Goal: Task Accomplishment & Management: Manage account settings

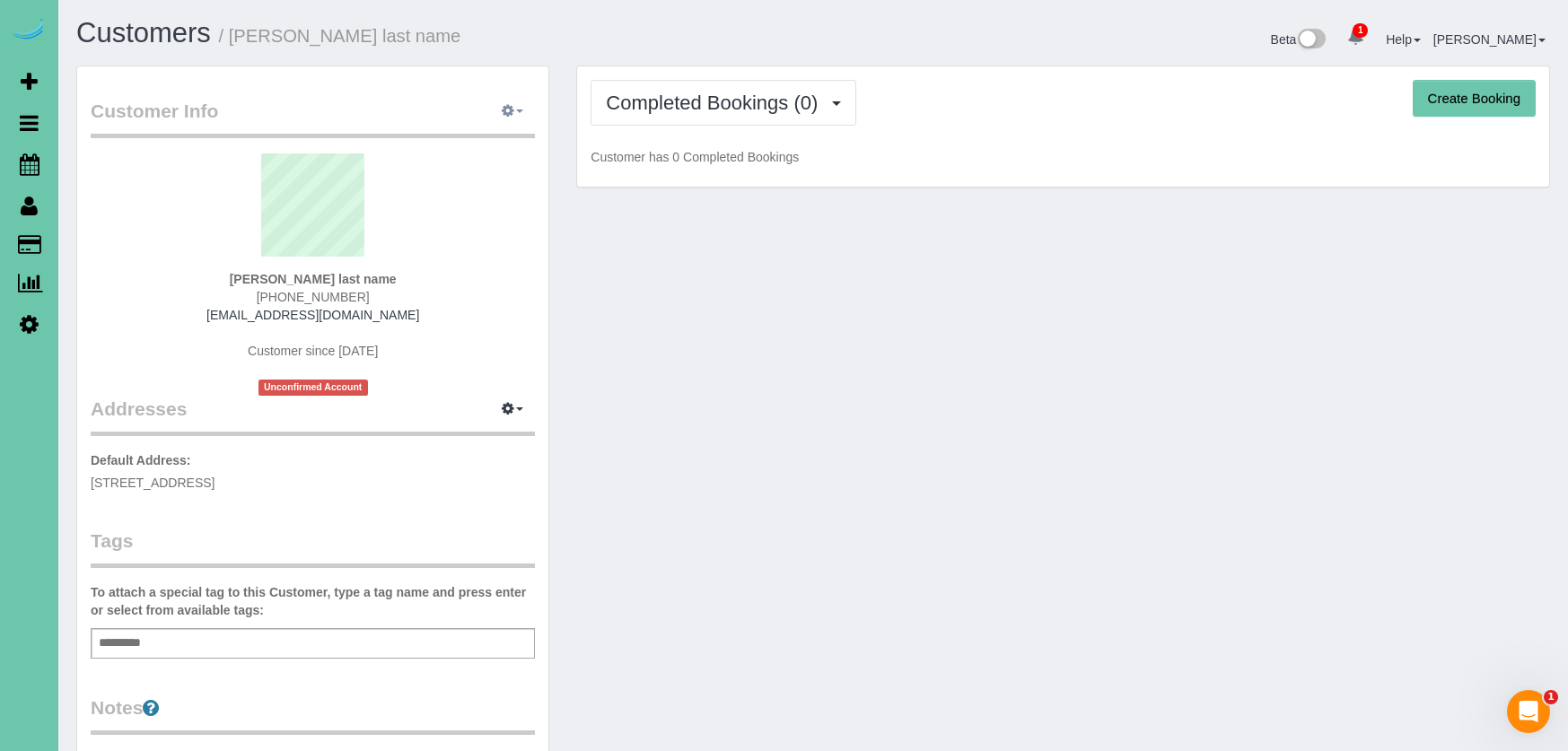
click at [494, 101] on button "button" at bounding box center [513, 112] width 45 height 28
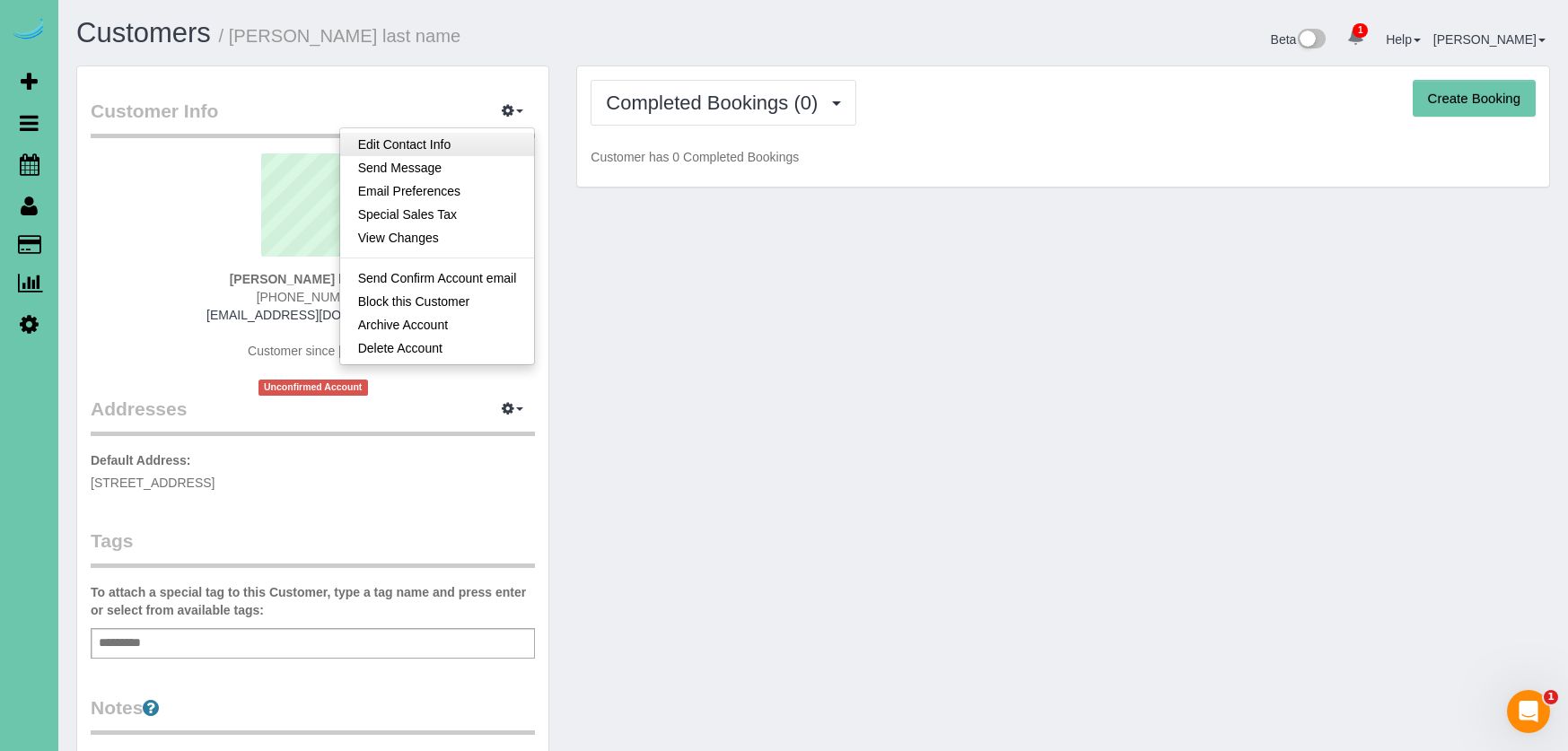
click at [512, 140] on link "Edit Contact Info" at bounding box center [438, 145] width 195 height 23
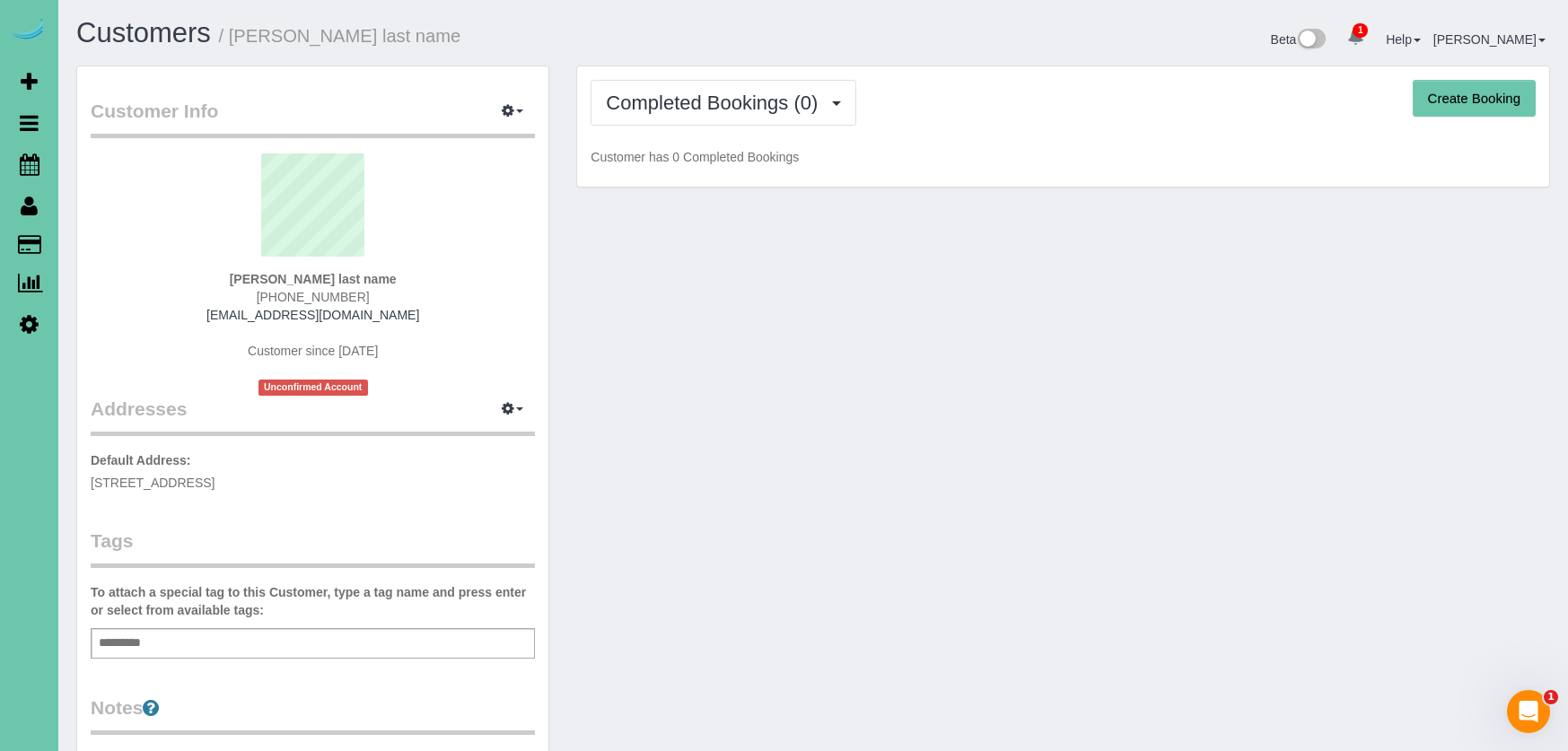
select select "NE"
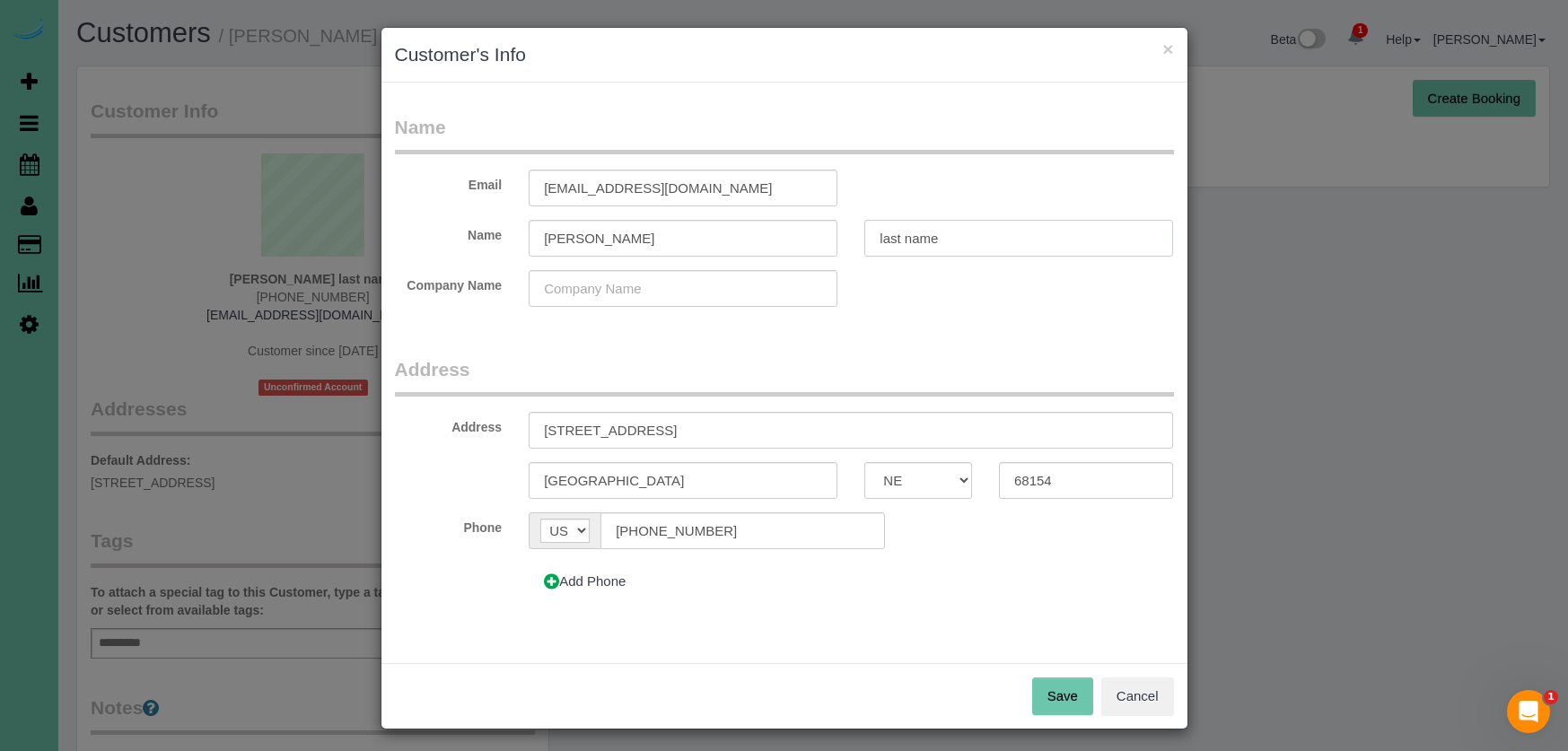
drag, startPoint x: 944, startPoint y: 238, endPoint x: 736, endPoint y: 231, distance: 208.1
type input "[PERSON_NAME]"
drag, startPoint x: 776, startPoint y: 183, endPoint x: 304, endPoint y: 156, distance: 472.8
drag, startPoint x: 727, startPoint y: 185, endPoint x: 499, endPoint y: 173, distance: 228.3
click at [501, 174] on div "Email customer265498416218@email.com" at bounding box center [784, 188] width 806 height 37
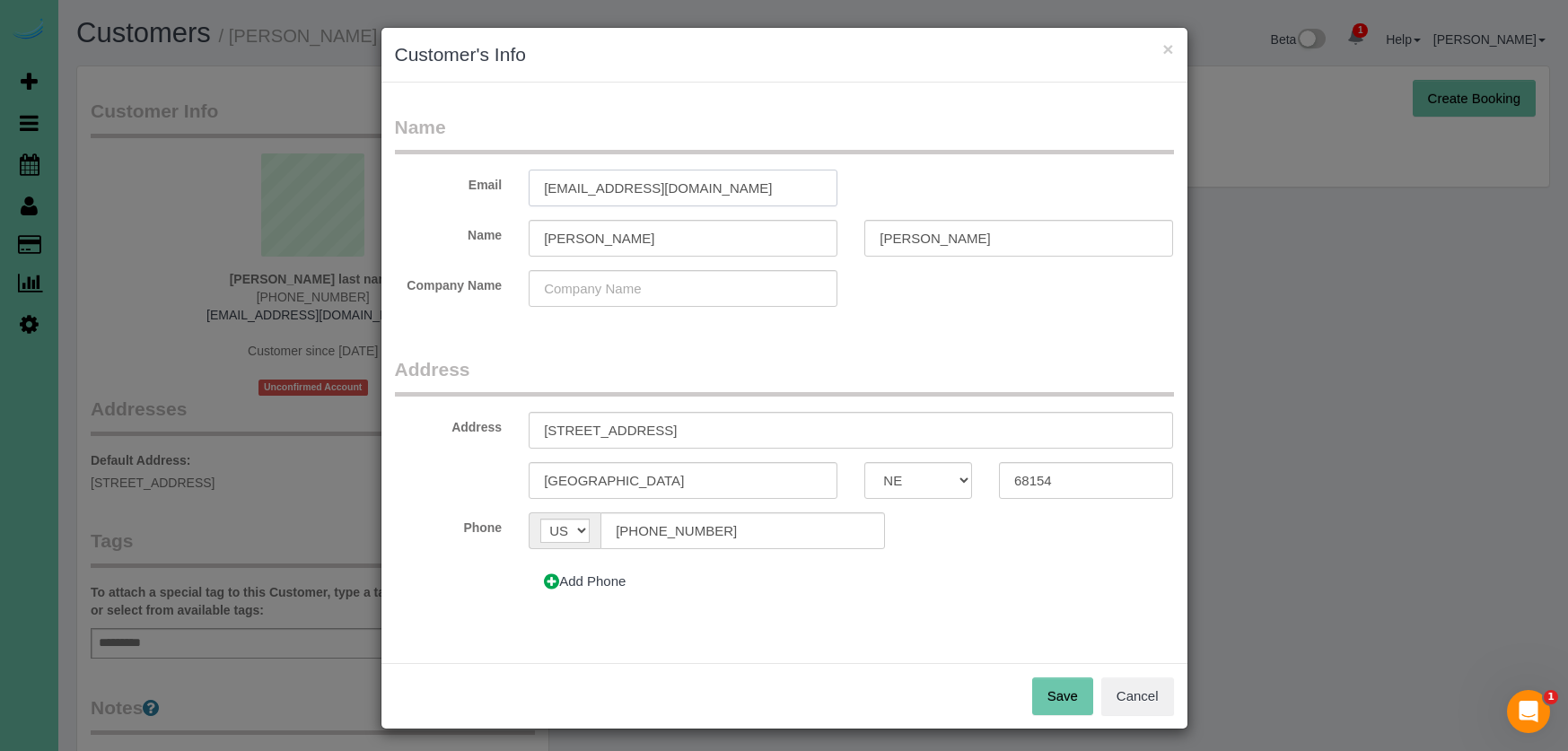
paste input "naomi.adjei26@g"
type input "[PERSON_NAME][EMAIL_ADDRESS][DOMAIN_NAME]"
click at [1069, 691] on button "Save" at bounding box center [1062, 697] width 61 height 38
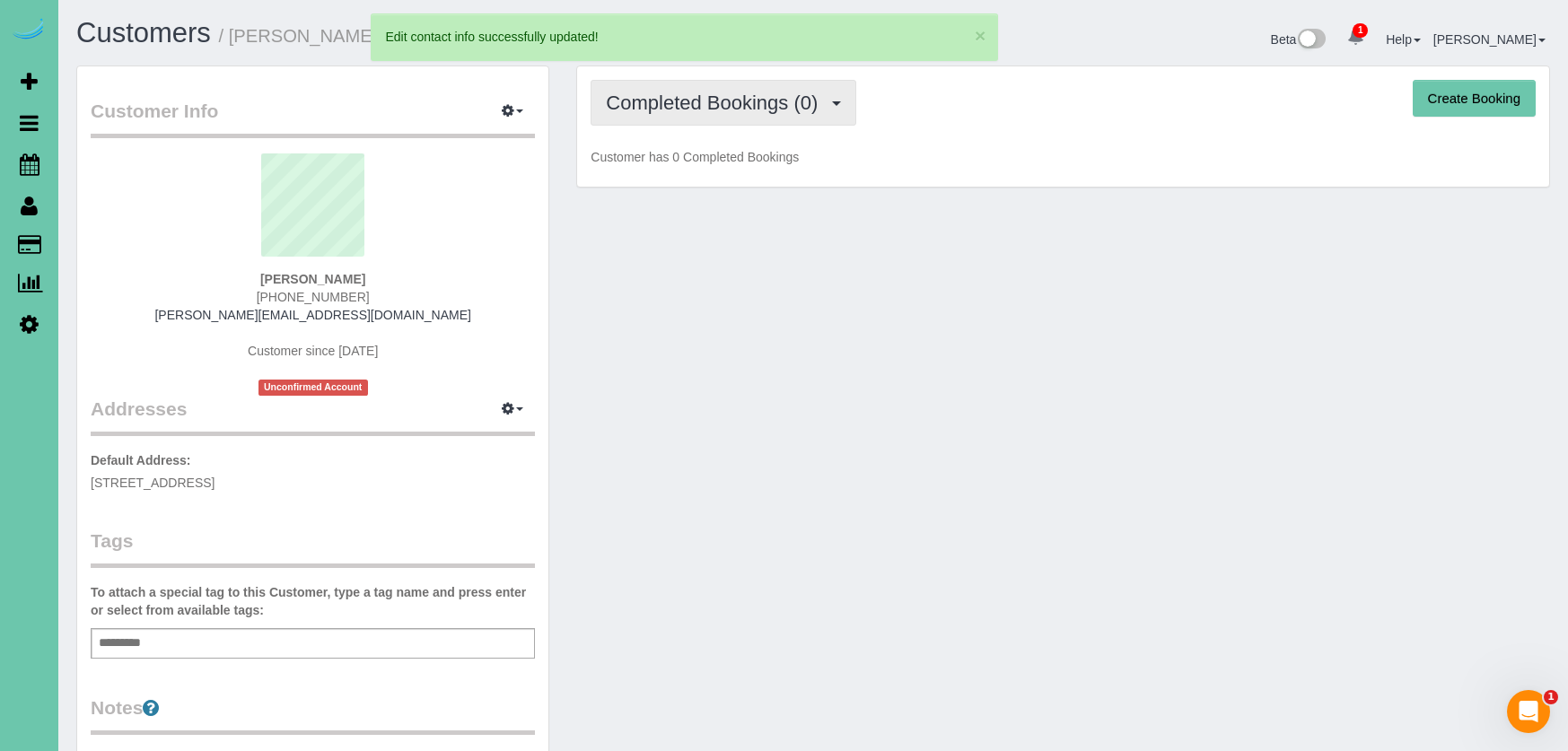
click at [765, 96] on span "Completed Bookings (0)" at bounding box center [716, 102] width 221 height 22
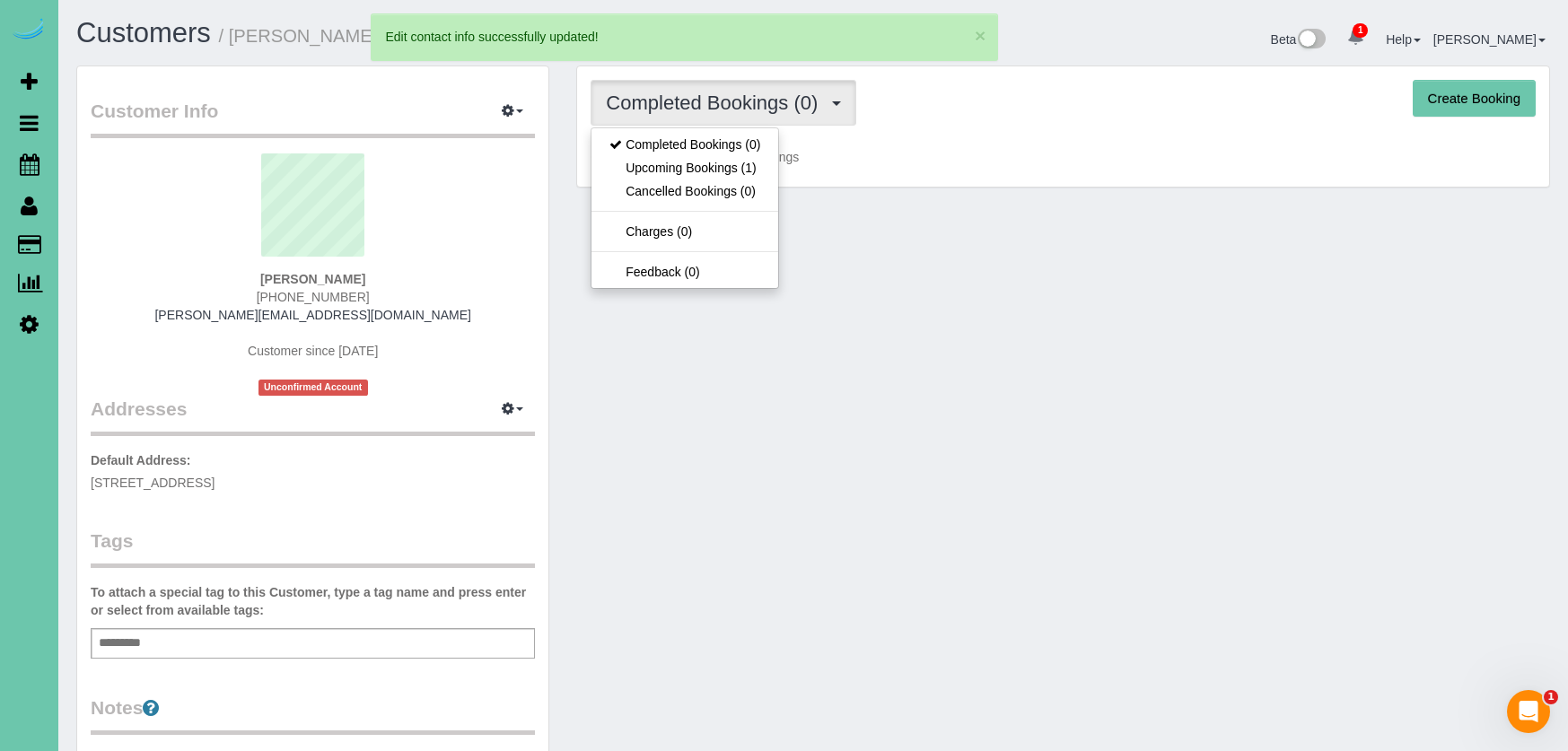
click at [732, 170] on link "Upcoming Bookings (1)" at bounding box center [685, 168] width 187 height 23
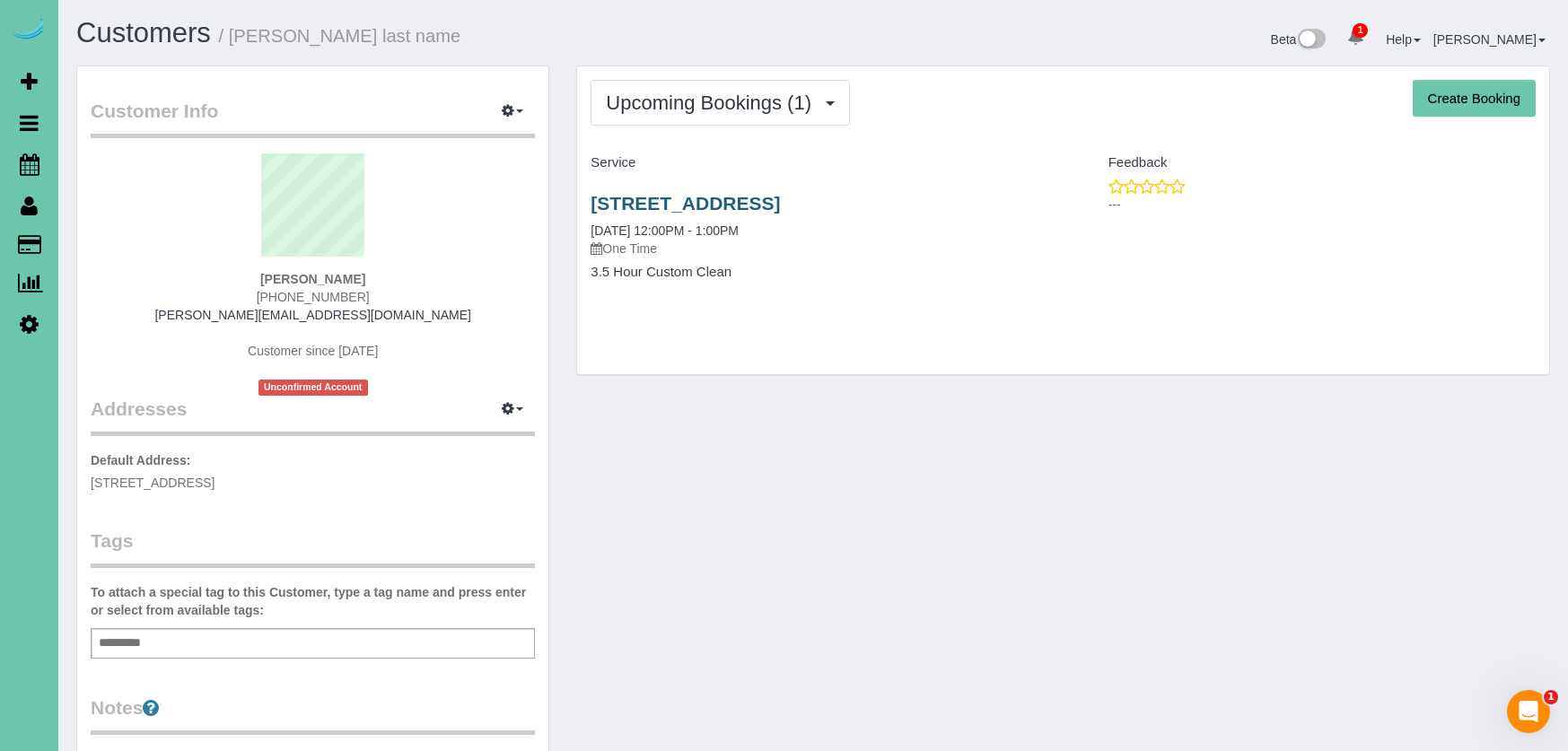
click at [780, 202] on link "1130 N 153rd Ave, Omaha, NE 68154" at bounding box center [685, 202] width 190 height 20
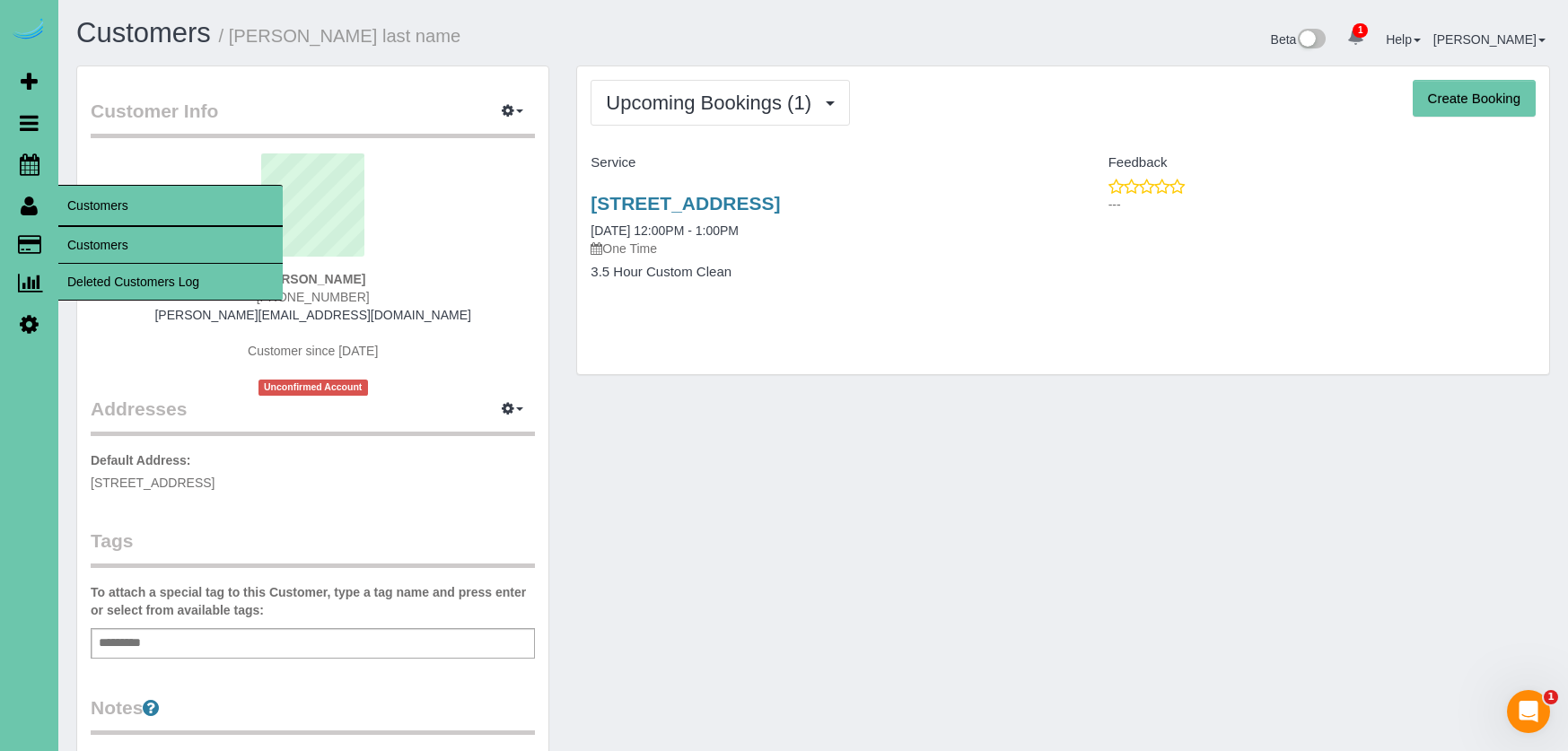
click at [87, 239] on link "Customers" at bounding box center [170, 244] width 225 height 36
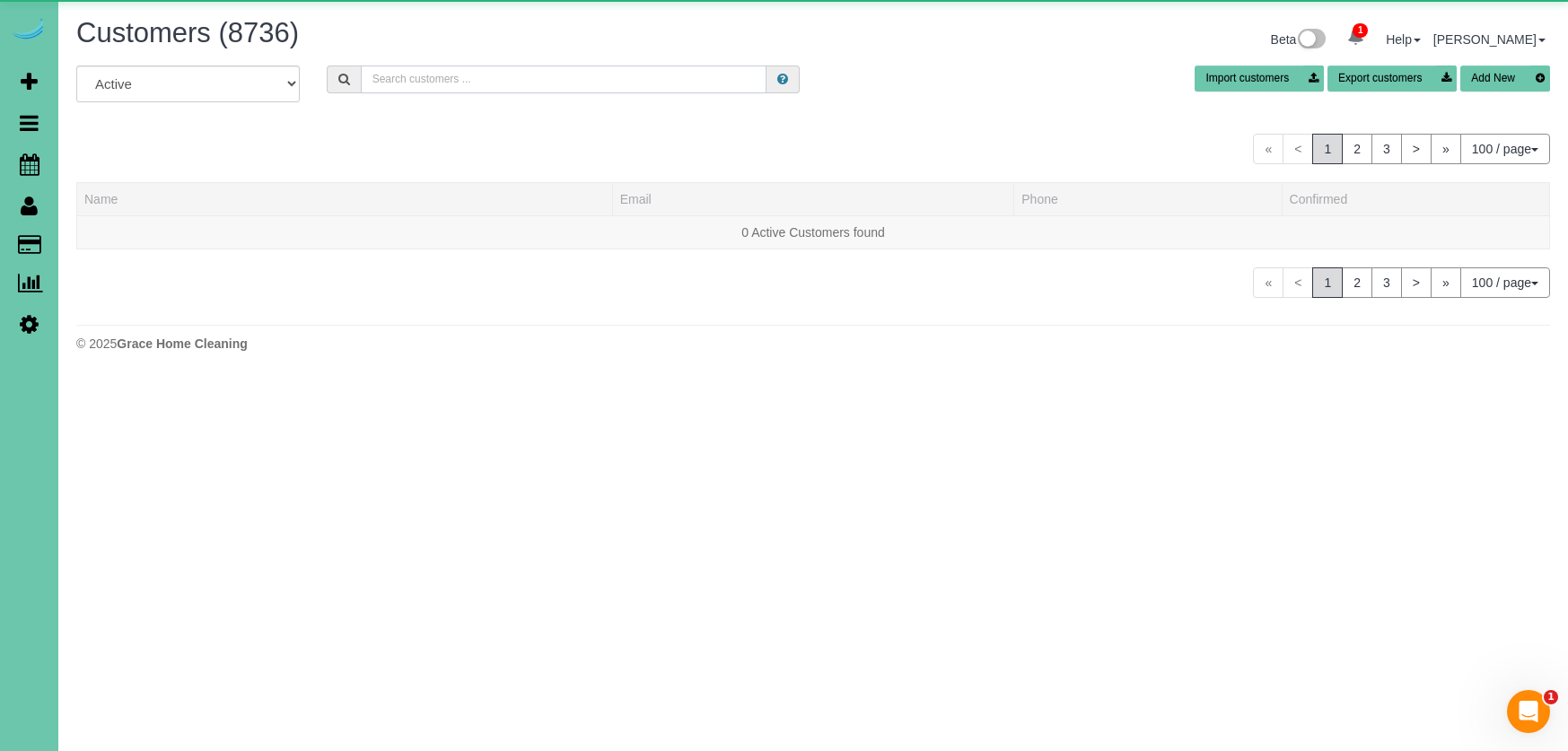
click at [512, 78] on input "text" at bounding box center [563, 79] width 406 height 28
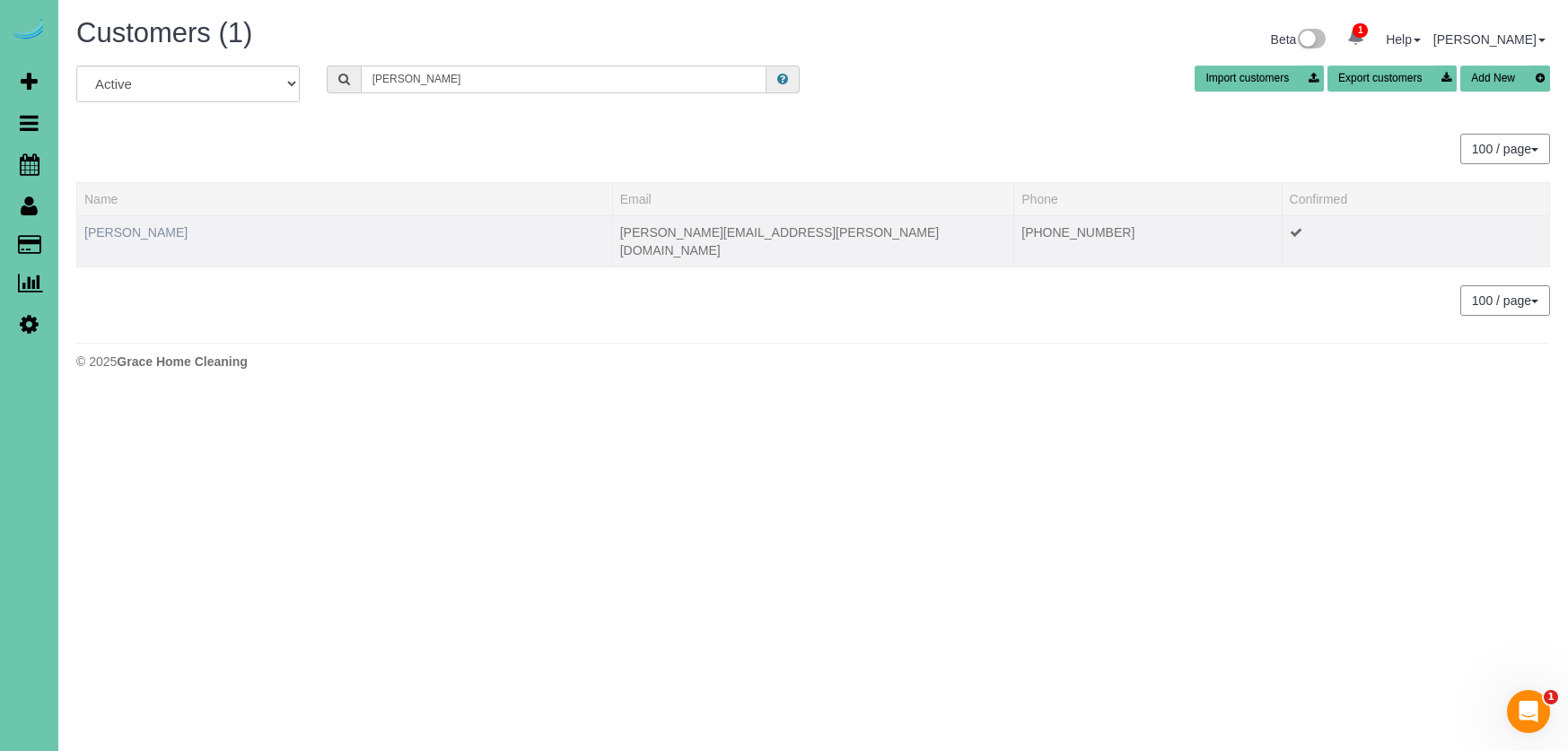
type input "rippe"
click at [121, 228] on link "Tonya Rippe" at bounding box center [136, 232] width 103 height 15
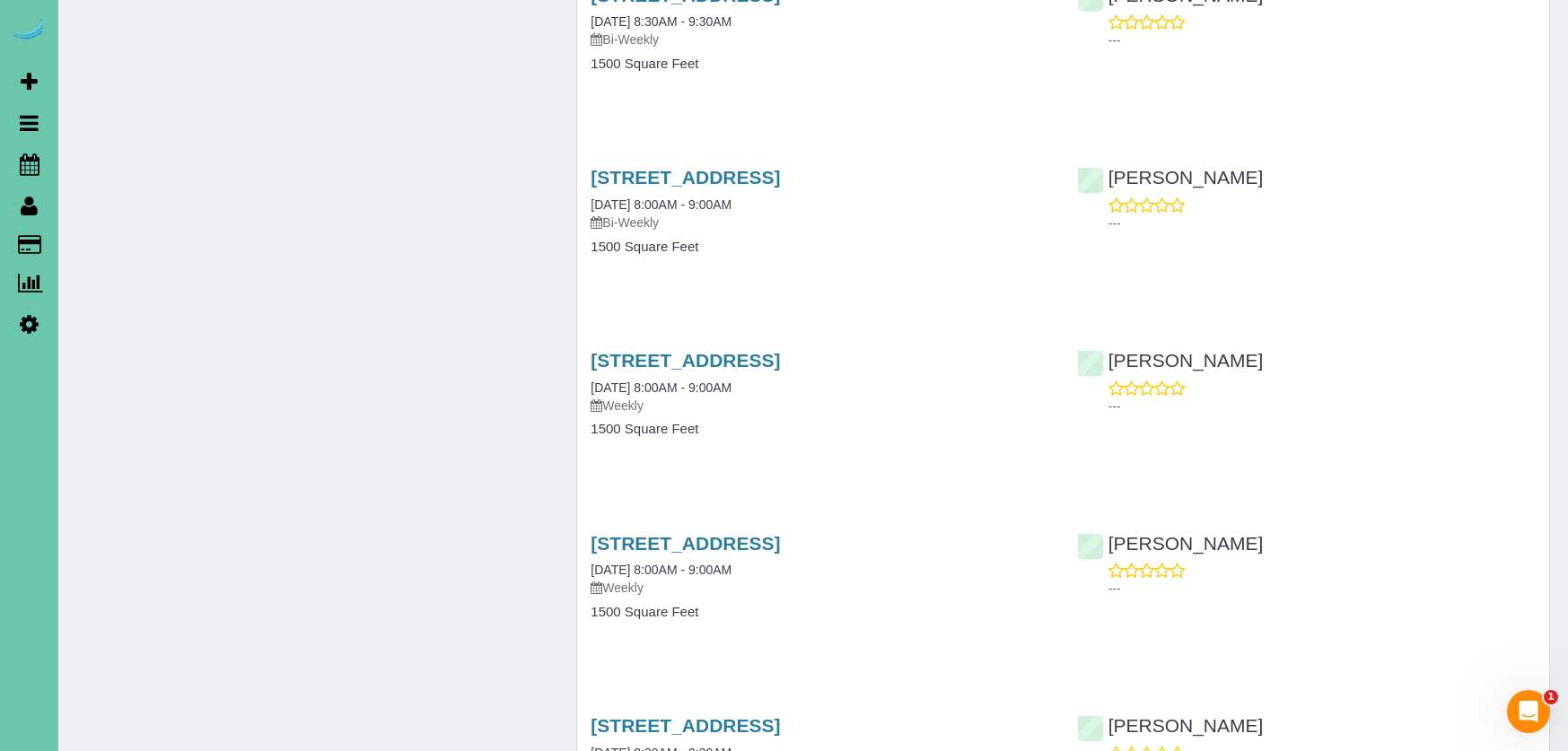
scroll to position [1306, 0]
click at [667, 352] on link "1107 Gold Coast Road, Papillion, NE 68046" at bounding box center [685, 358] width 190 height 20
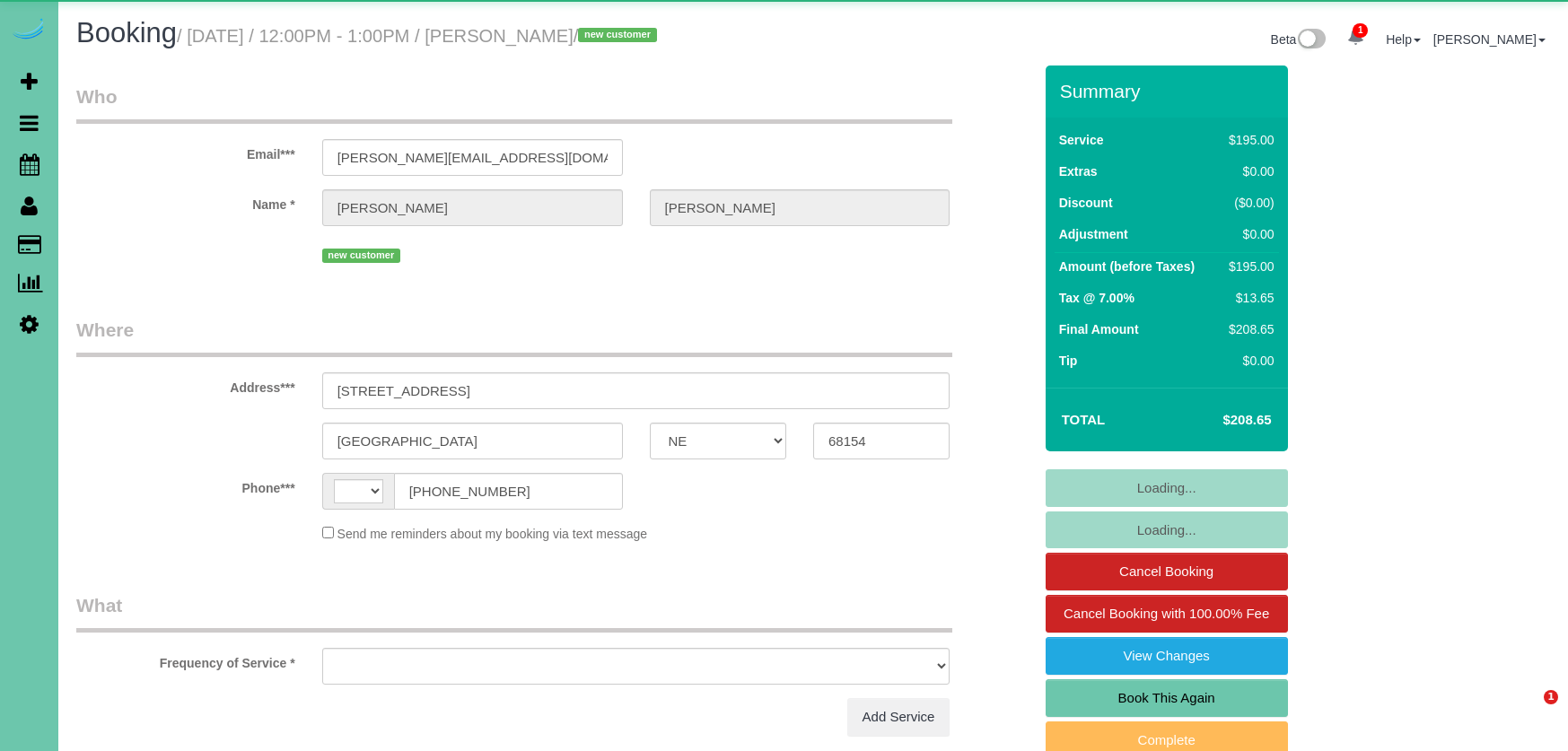
select select "NE"
select select "string:[GEOGRAPHIC_DATA]"
select select "object:619"
select select "number:36"
select select "number:42"
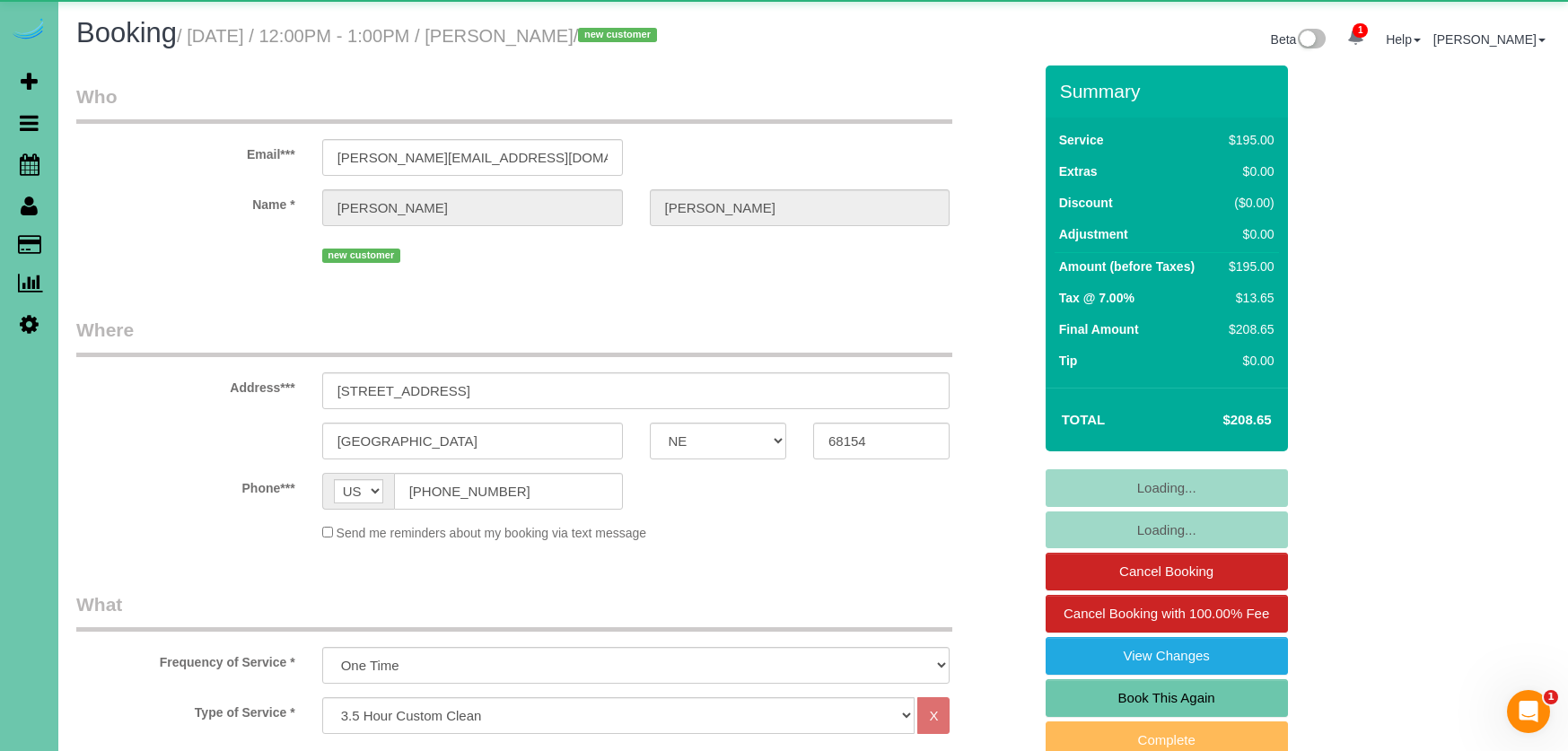
select select "object:902"
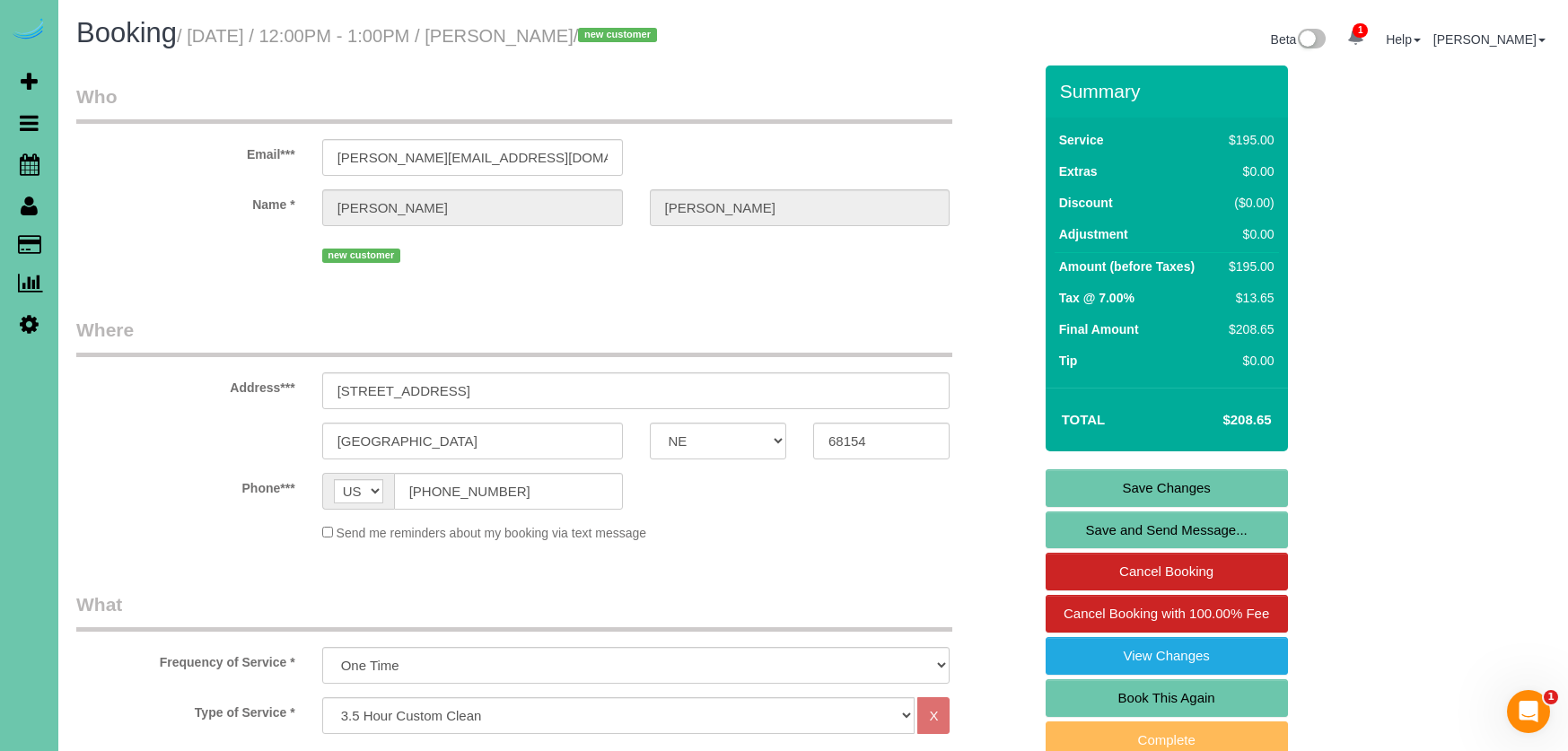
click at [1119, 527] on link "Save and Send Message..." at bounding box center [1166, 530] width 242 height 38
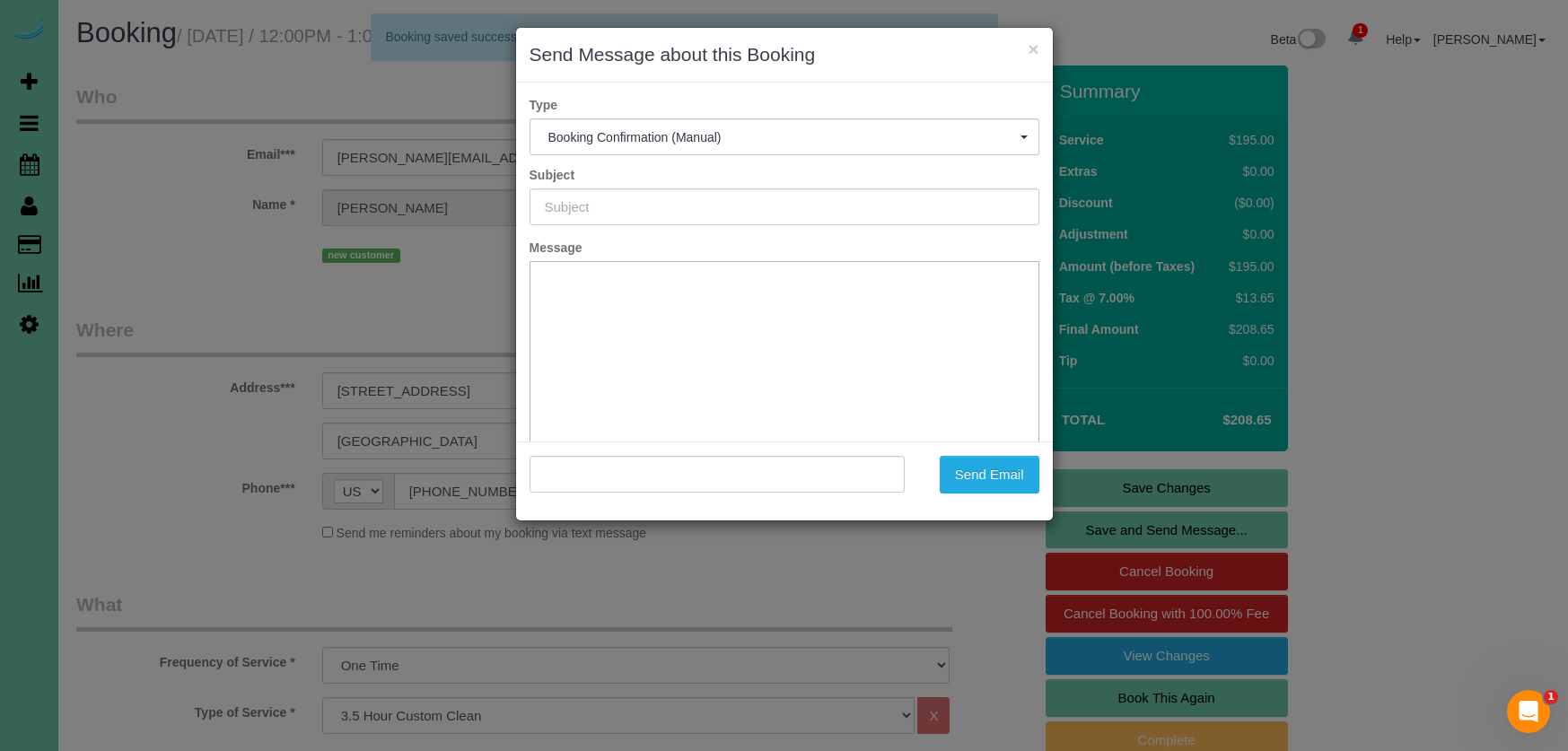
type input "Booking Confirmed!"
type input ""[PERSON_NAME]" <[PERSON_NAME][EMAIL_ADDRESS][DOMAIN_NAME]>"
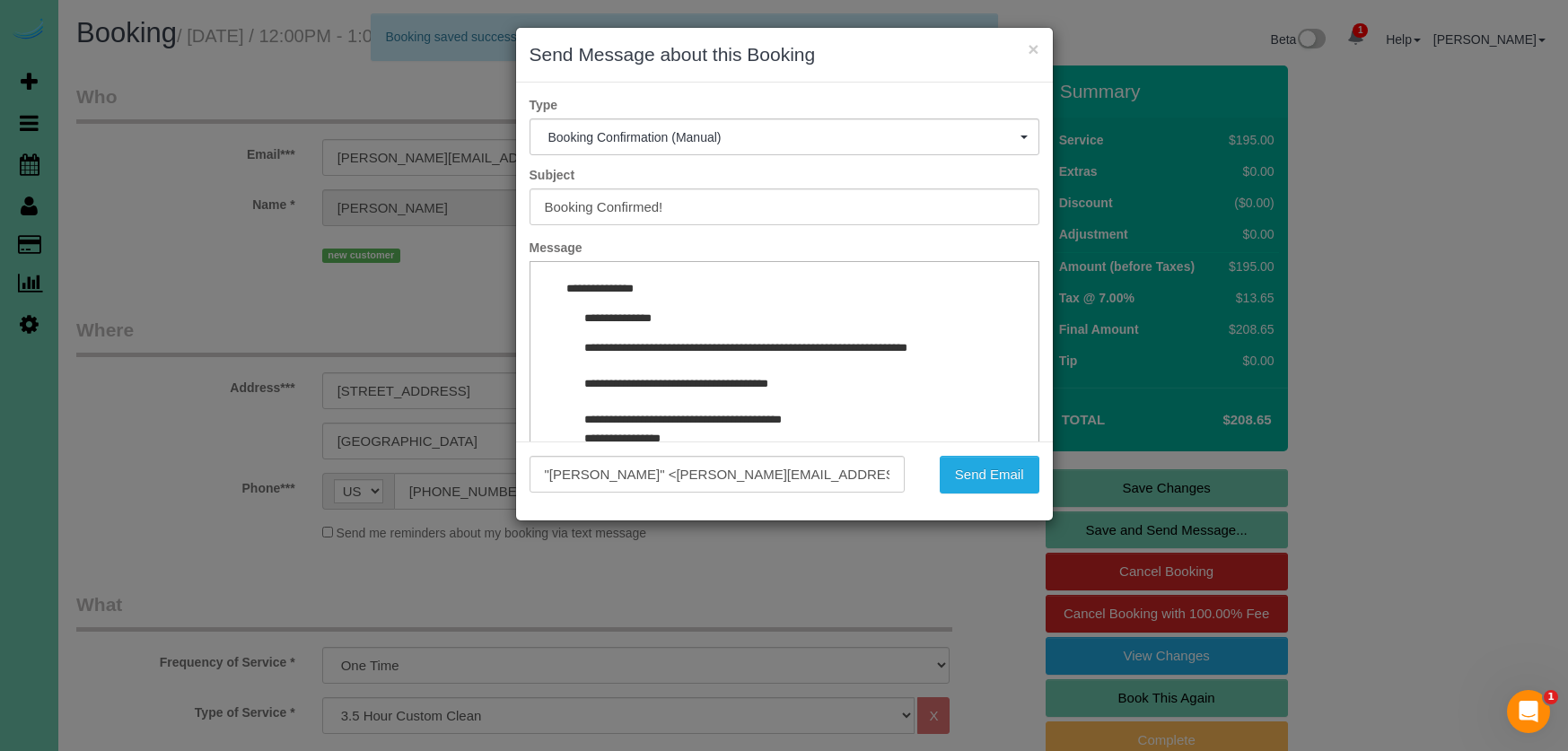
drag, startPoint x: 1006, startPoint y: 470, endPoint x: 987, endPoint y: 470, distance: 19.0
click at [1006, 470] on button "Send Email" at bounding box center [989, 475] width 99 height 38
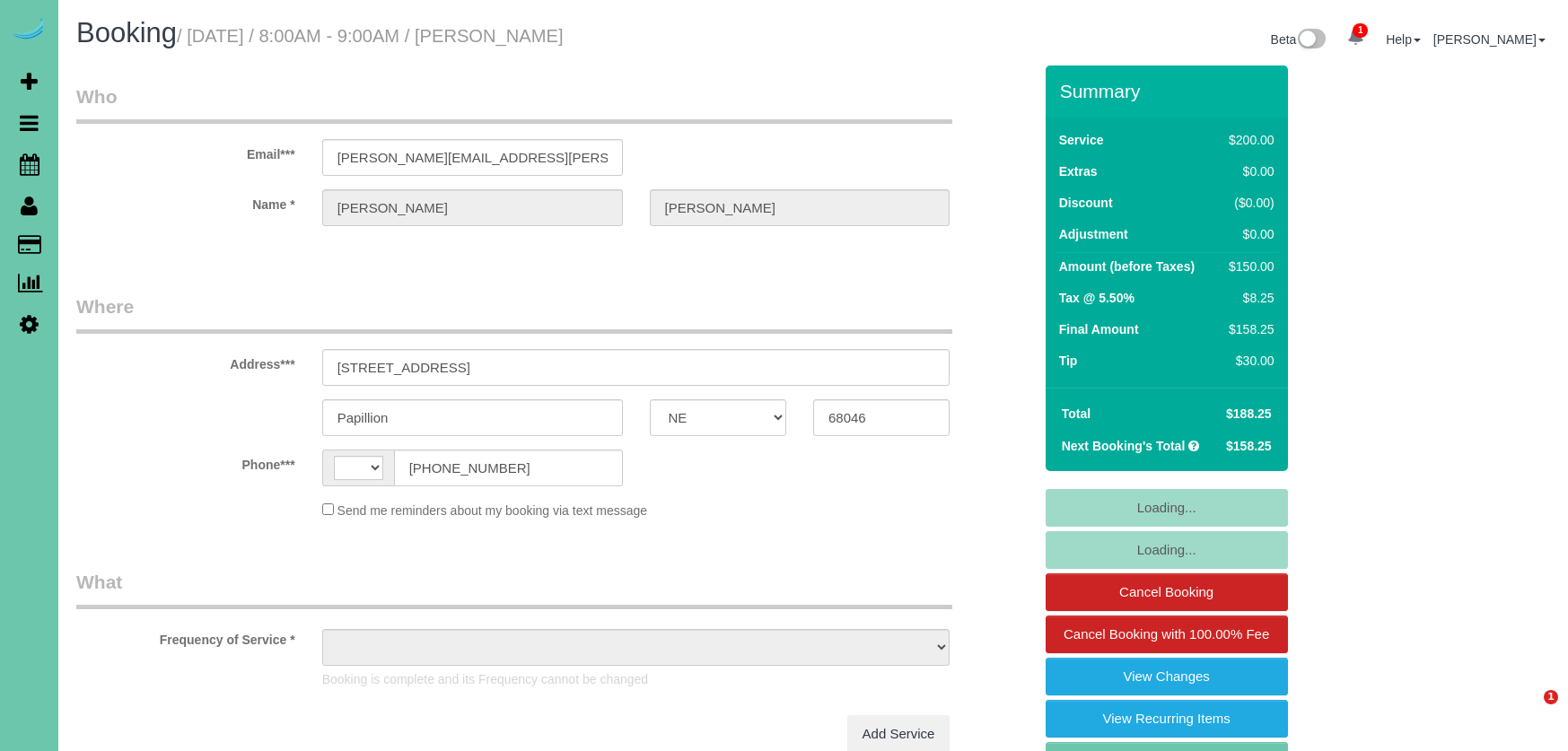
select select "NE"
select select "string:[GEOGRAPHIC_DATA]"
select select "object:640"
select select "string:fspay-aadea6a6-c3ca-4f33-bfe7-d7baea54ce59"
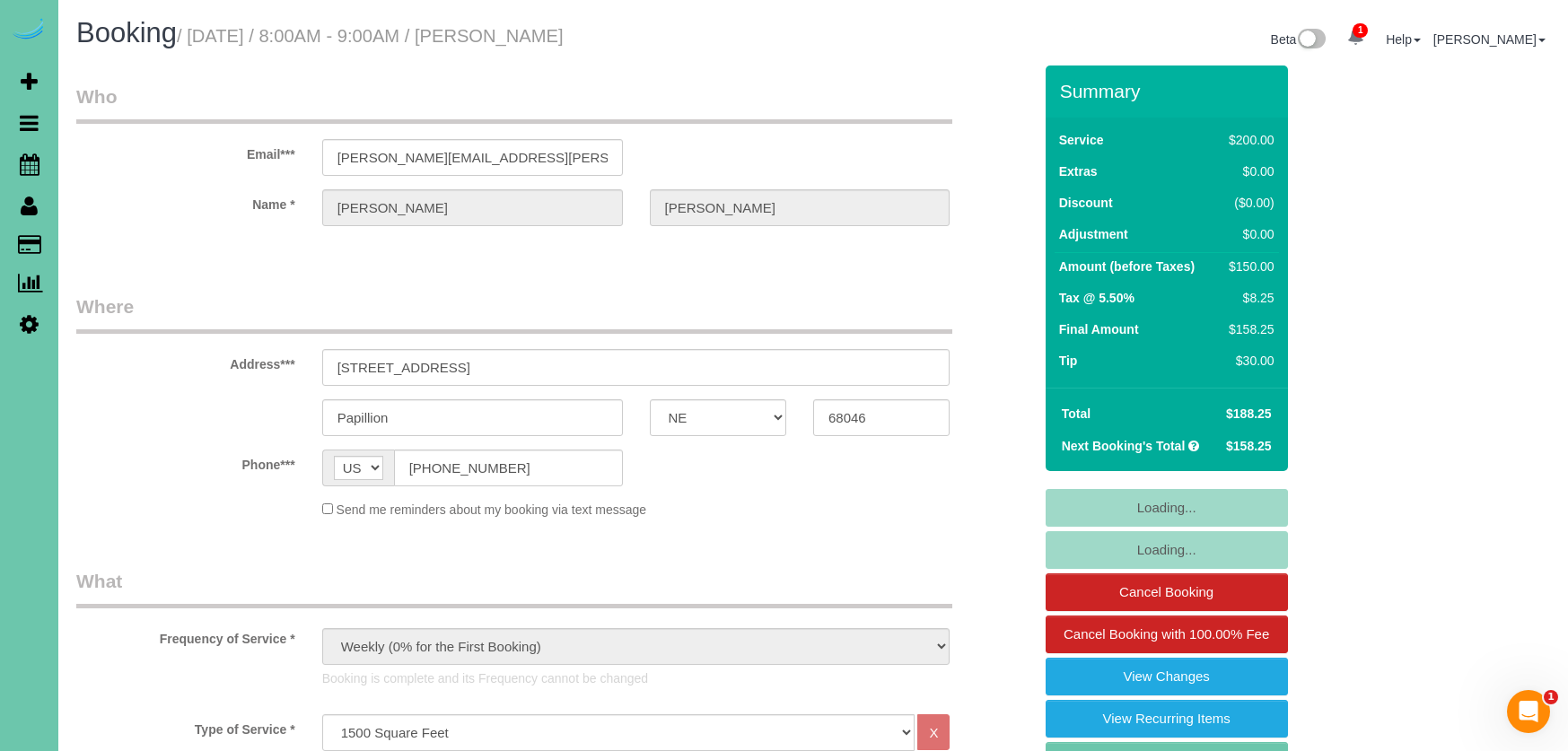
select select "object:673"
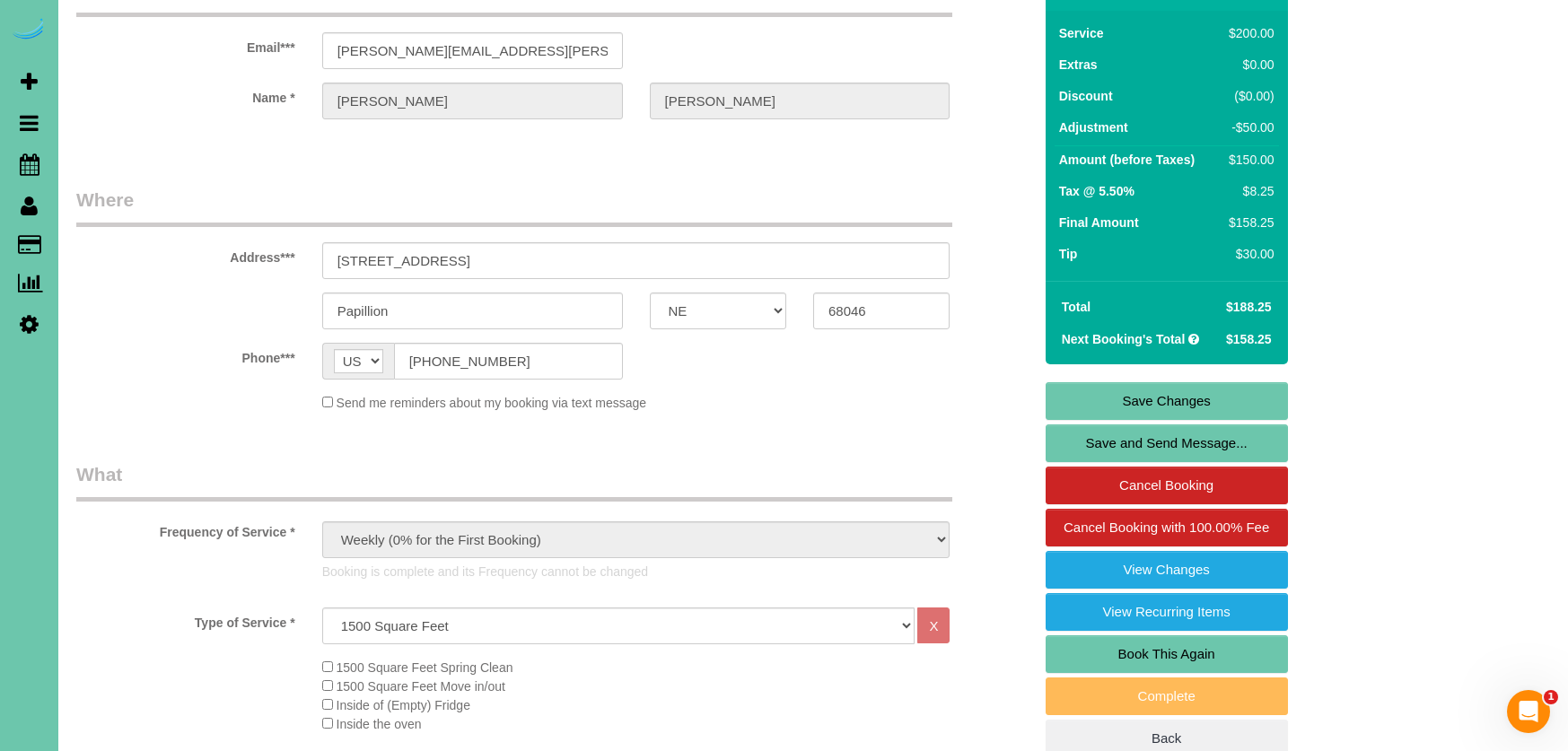
scroll to position [105, 1]
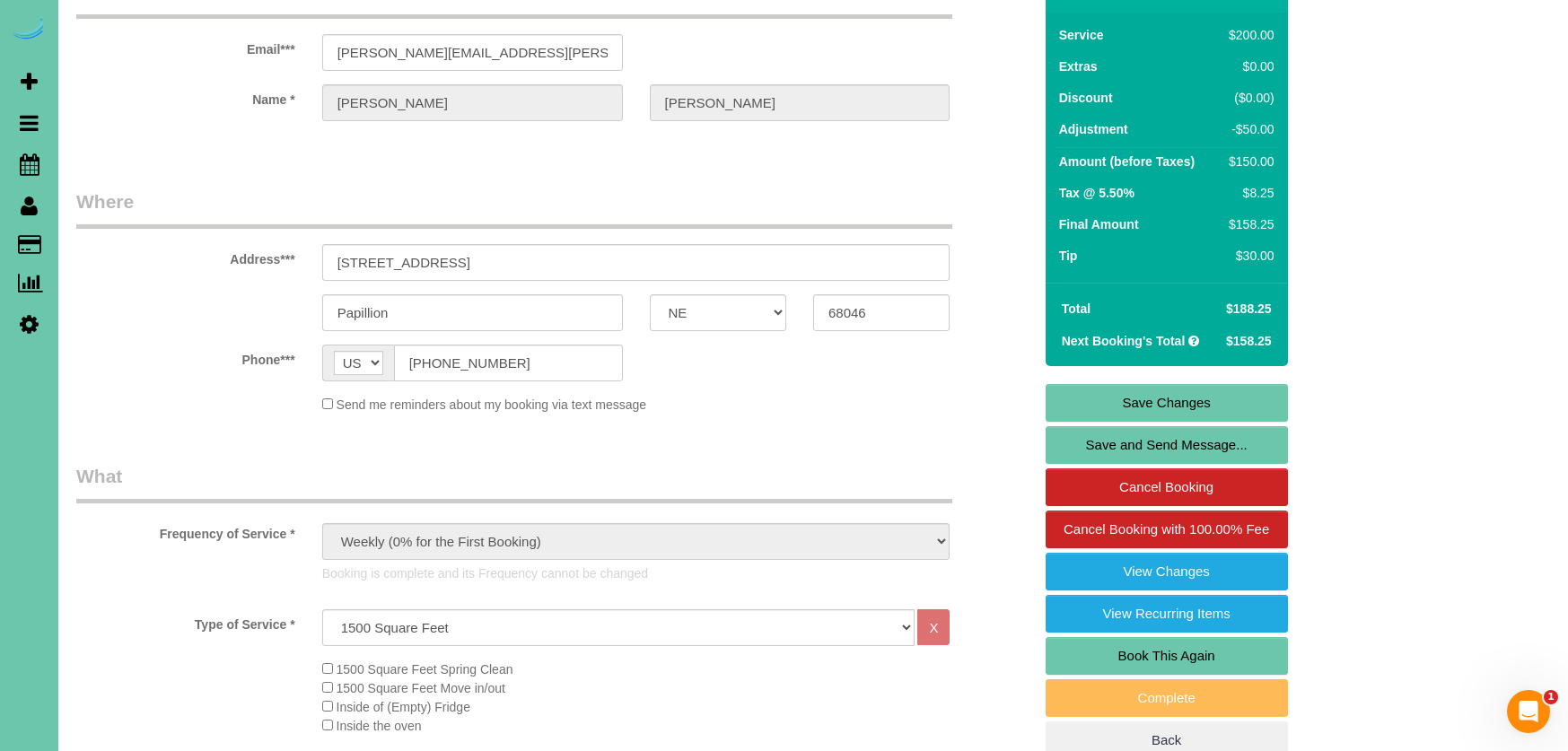
click at [1087, 644] on link "Book This Again" at bounding box center [1166, 656] width 242 height 38
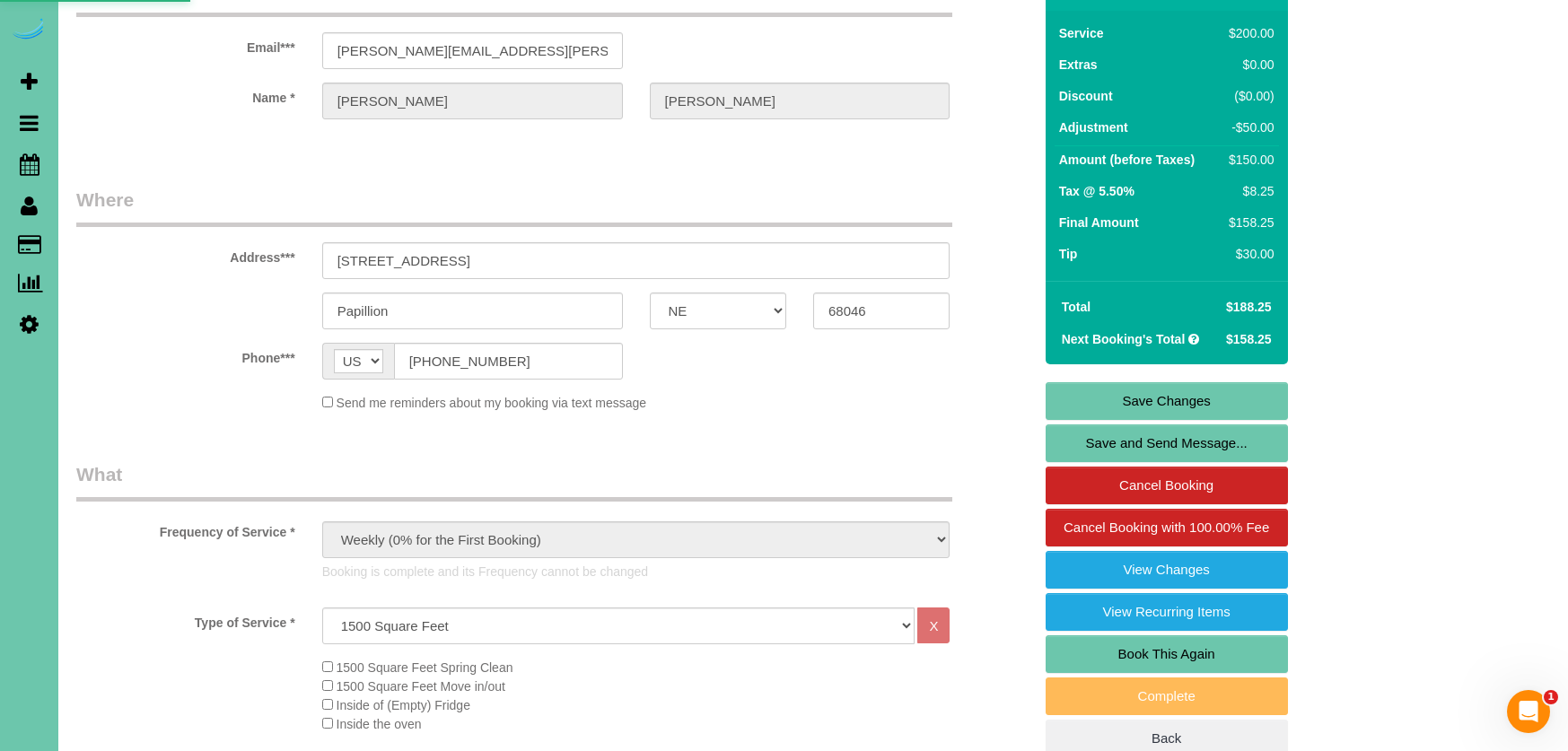
scroll to position [108, 0]
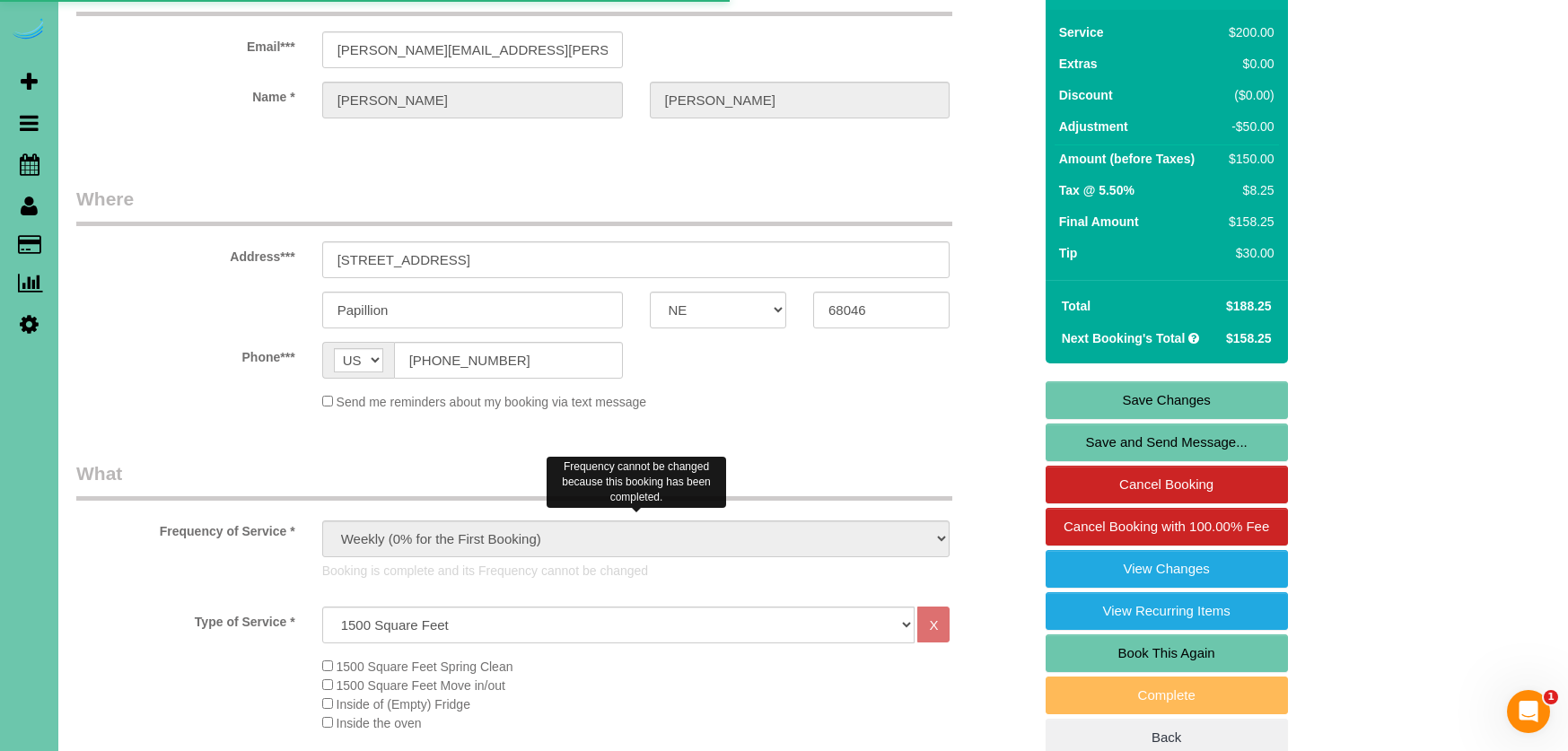
select select "NE"
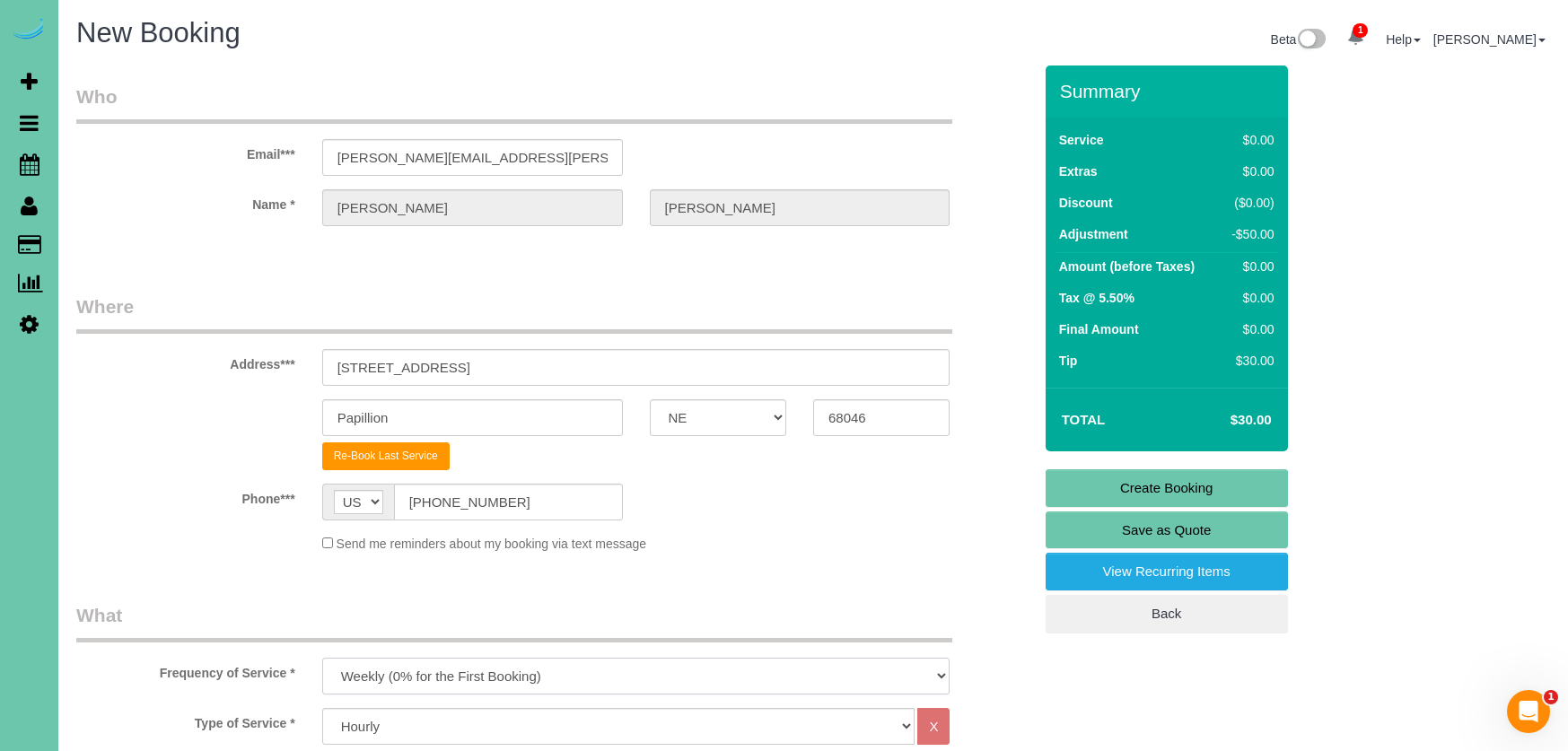
select select "object:1695"
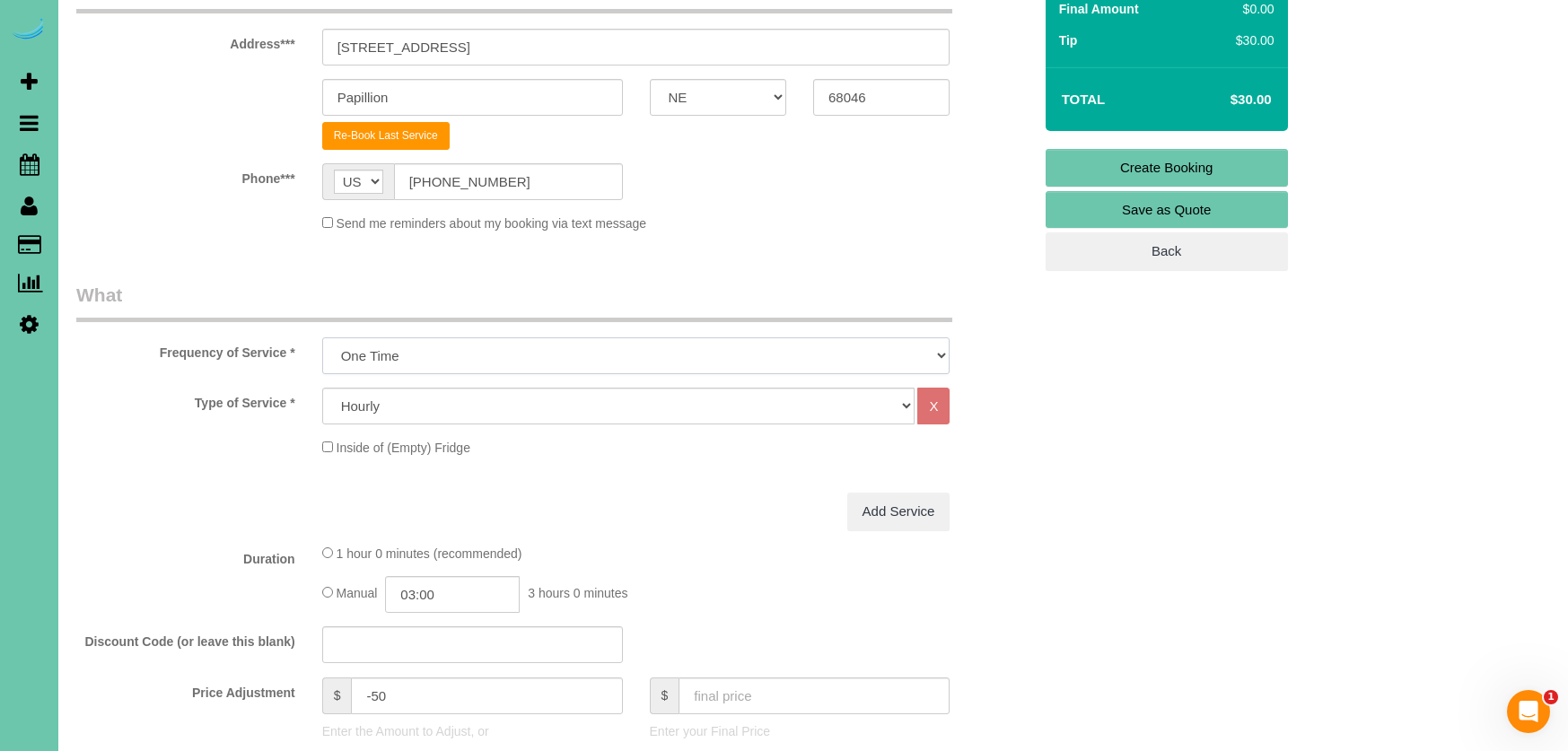
scroll to position [331, 0]
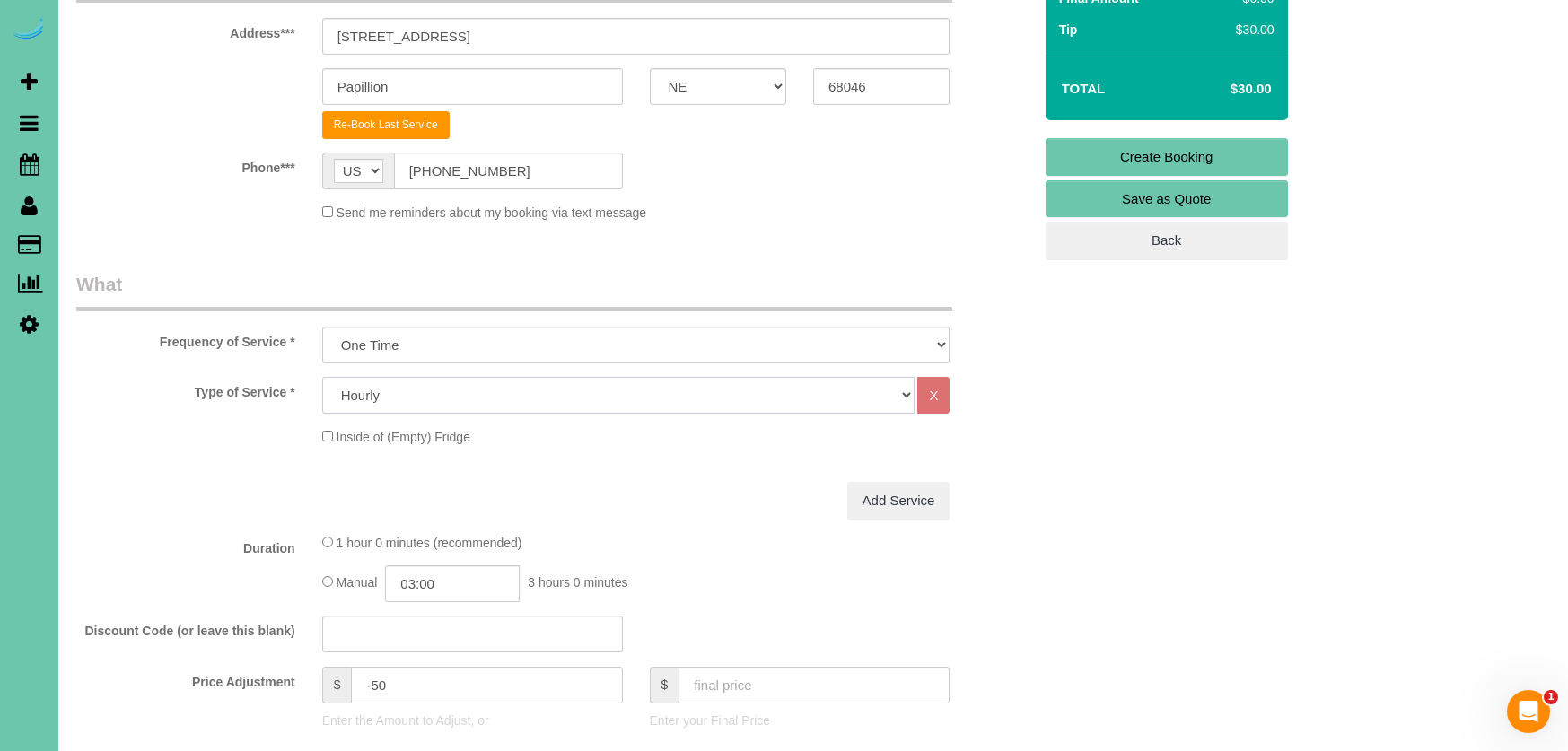
select select "67"
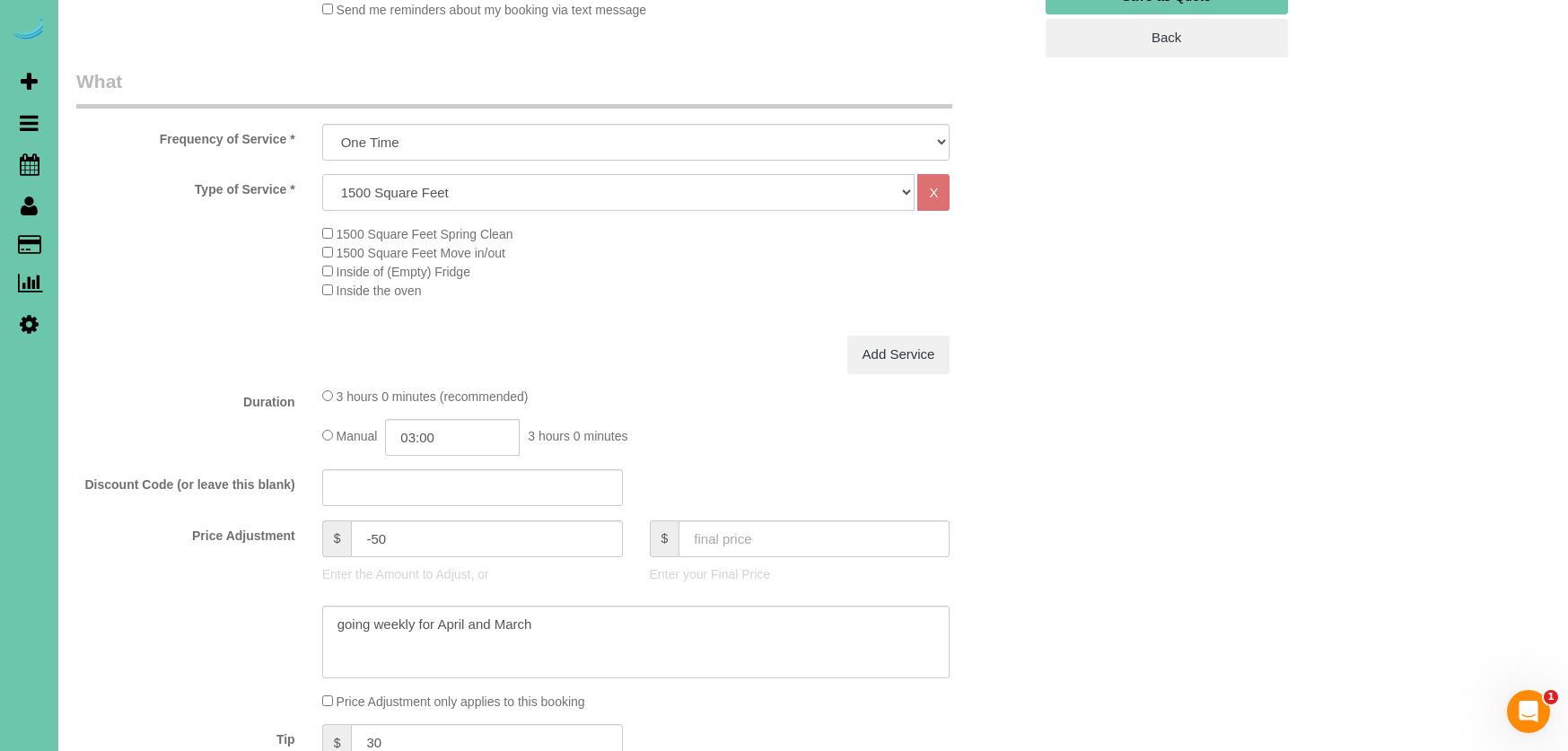
scroll to position [554, 0]
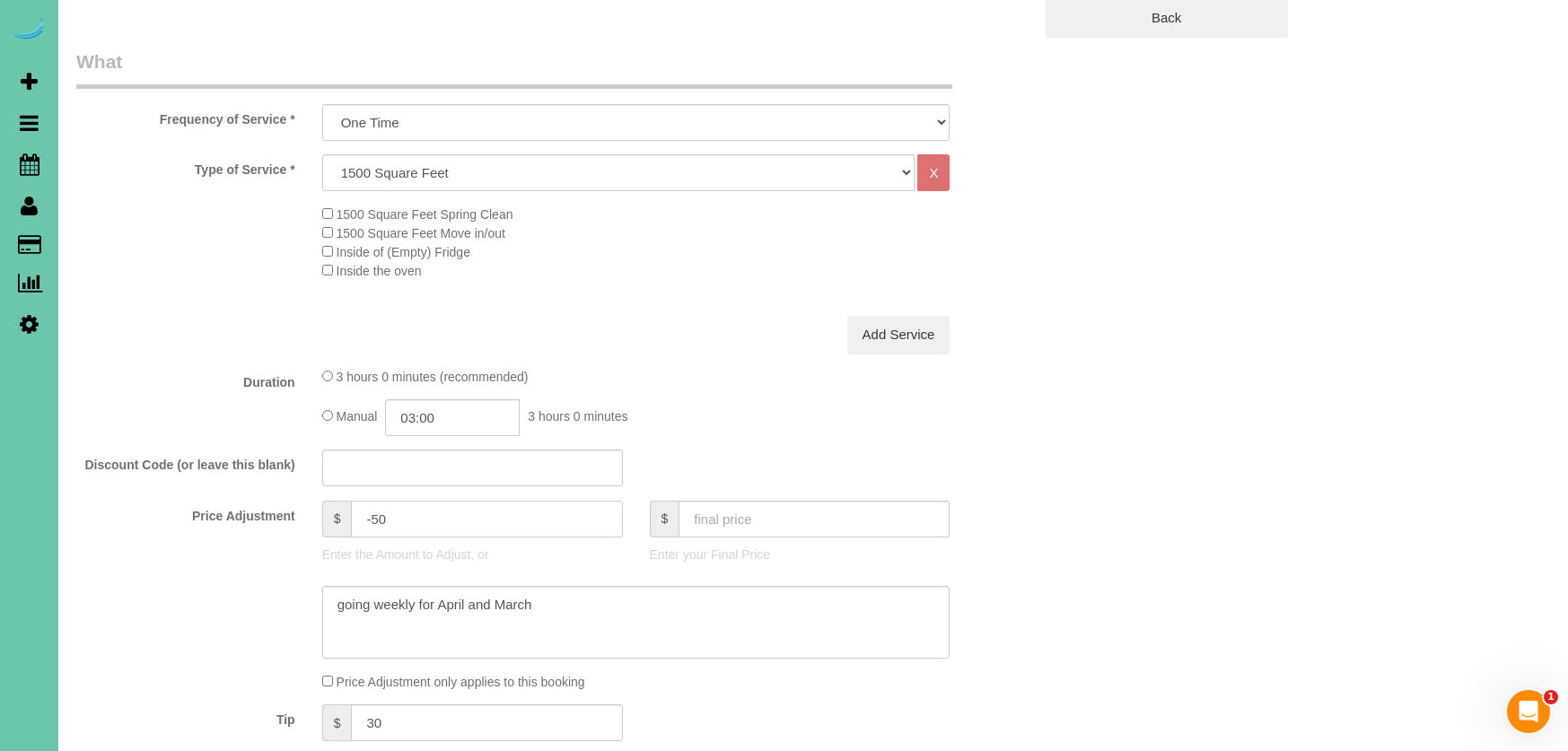
drag, startPoint x: 402, startPoint y: 526, endPoint x: 287, endPoint y: 517, distance: 115.4
click at [287, 517] on div "Price Adjustment $ -50 Enter the Amount to Adjust, or $ Enter your Final Price" at bounding box center [554, 537] width 982 height 72
drag, startPoint x: 535, startPoint y: 592, endPoint x: 250, endPoint y: 582, distance: 285.2
click at [249, 587] on div at bounding box center [554, 624] width 982 height 74
type input "0"
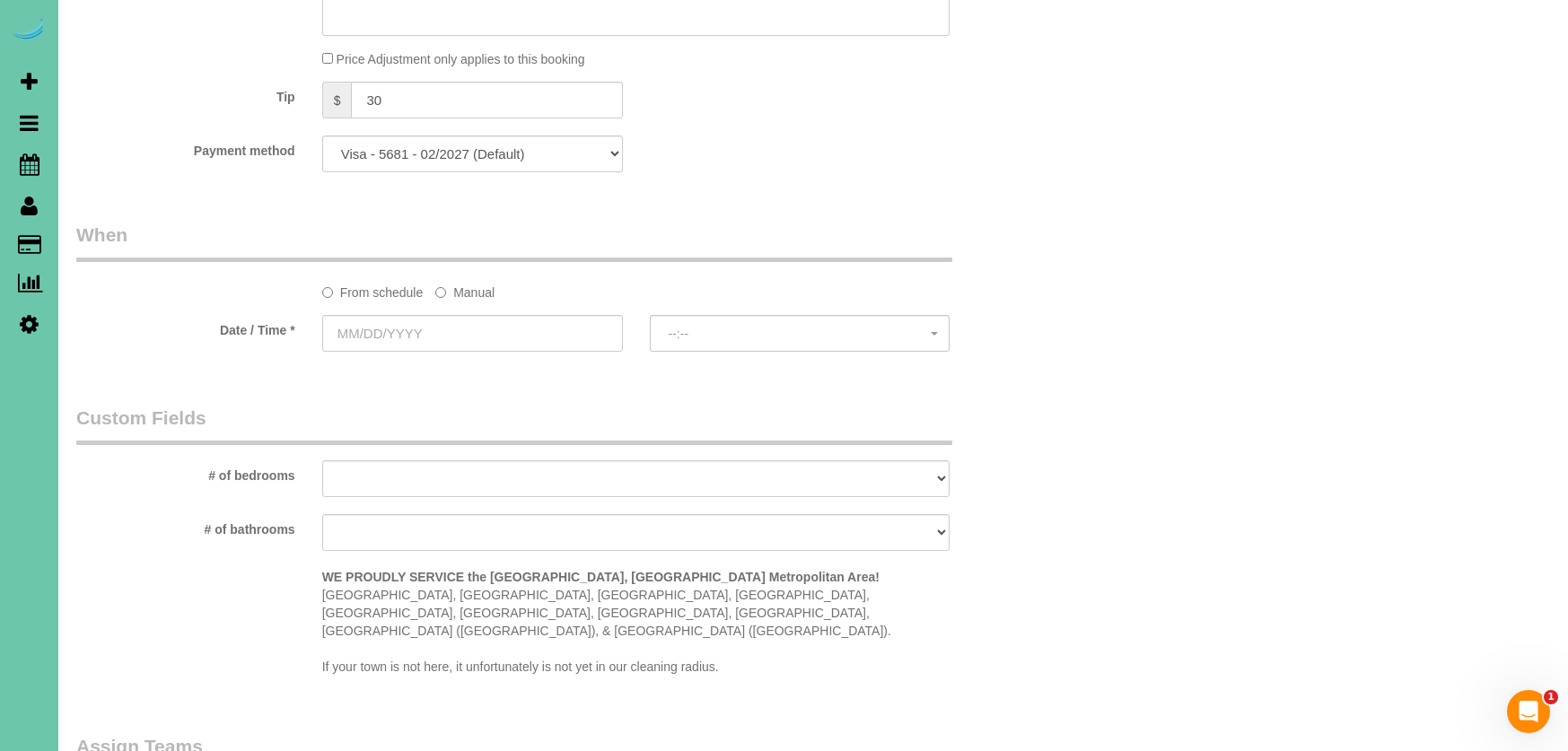
scroll to position [1203, 0]
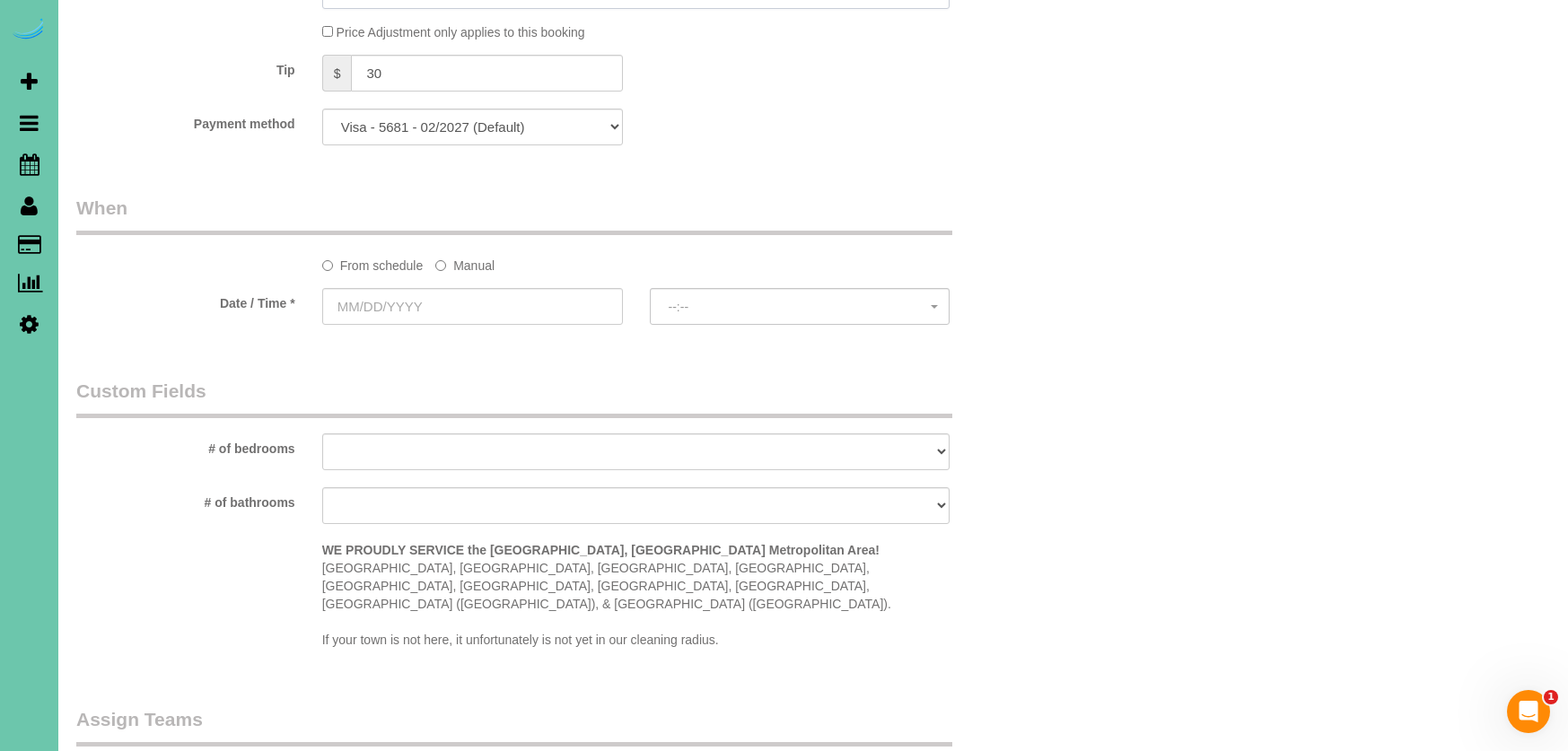
type textarea "weekly"
click at [475, 266] on label "Manual" at bounding box center [464, 262] width 59 height 24
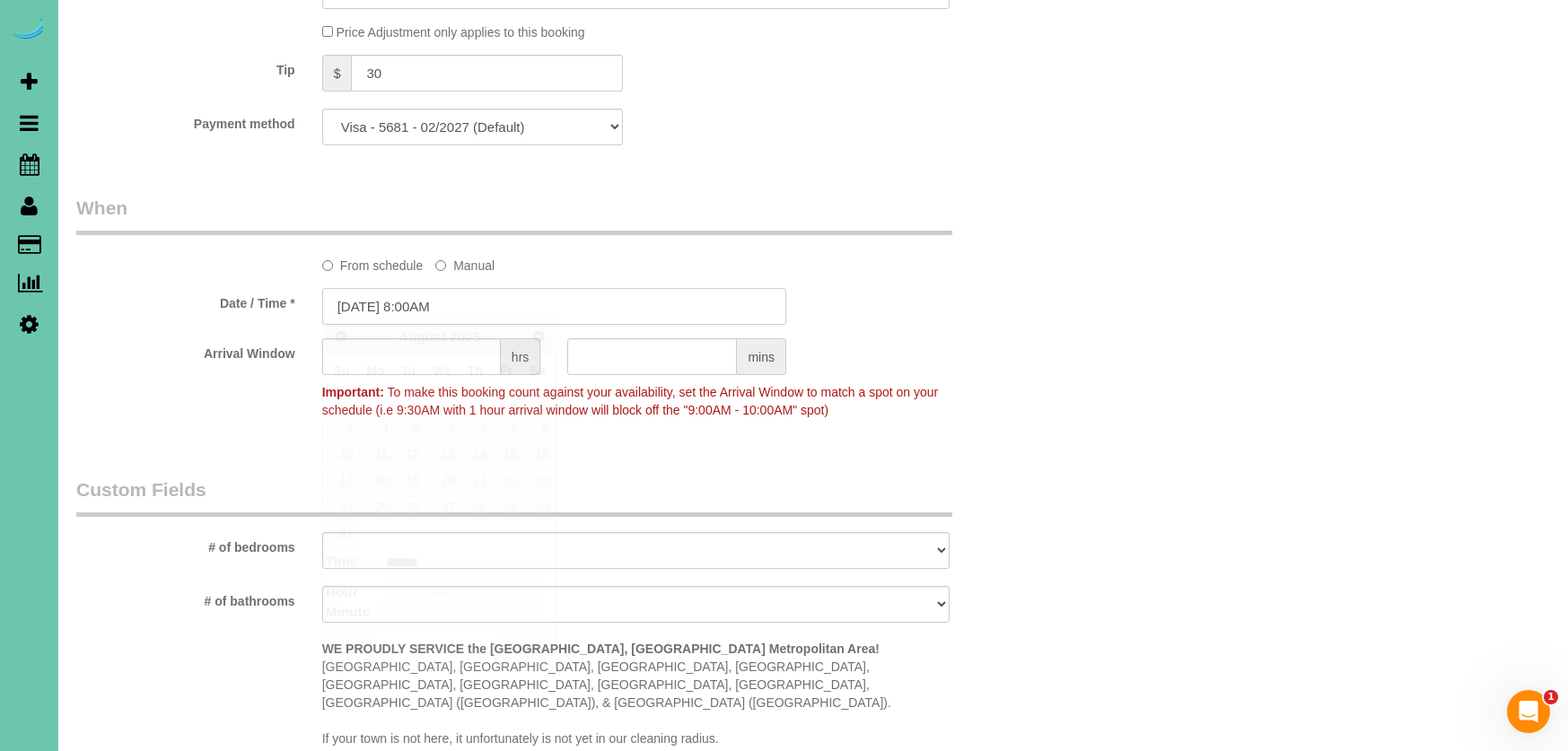
click at [466, 288] on input "[DATE] 8:00AM" at bounding box center [553, 306] width 464 height 37
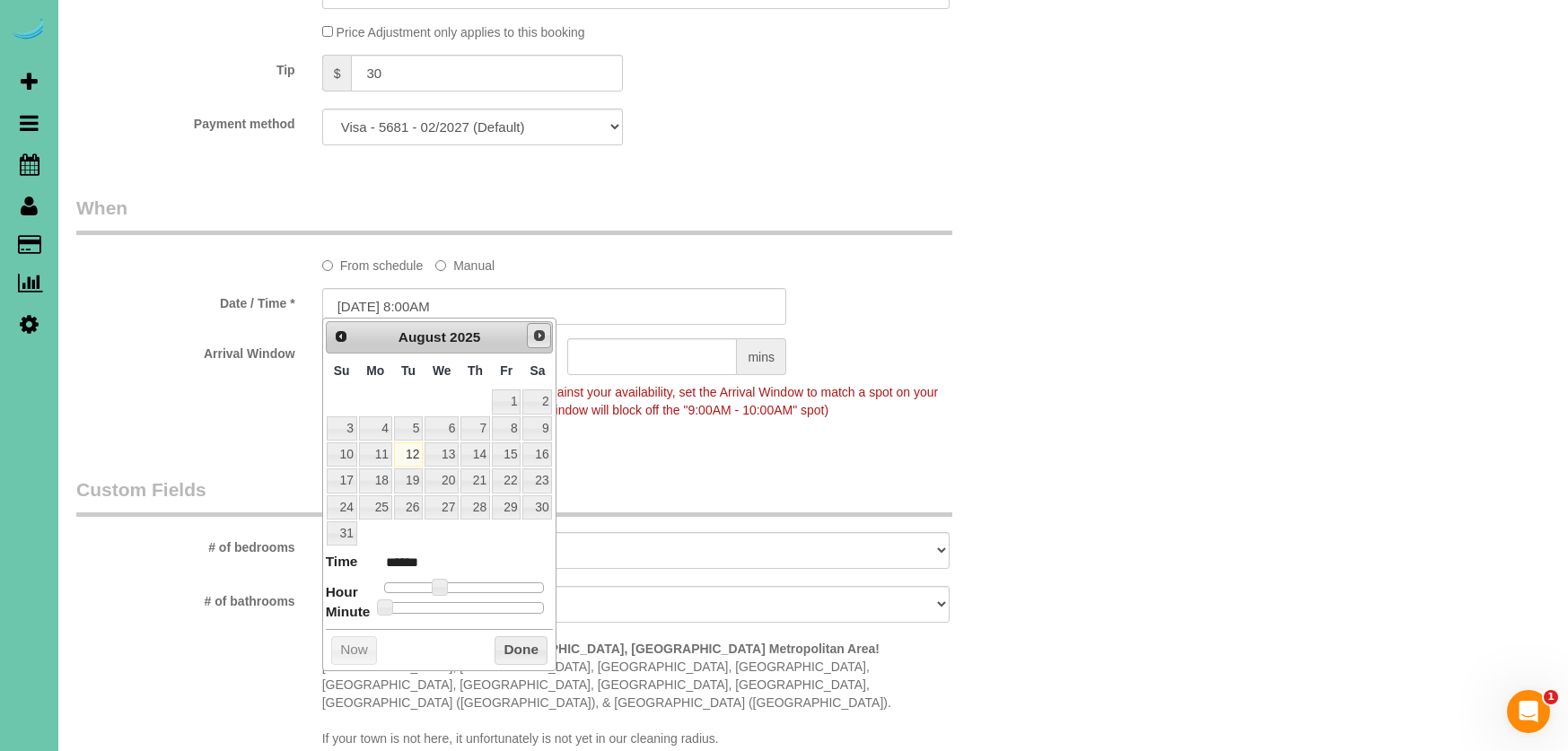
click at [530, 337] on link "Next" at bounding box center [540, 336] width 25 height 25
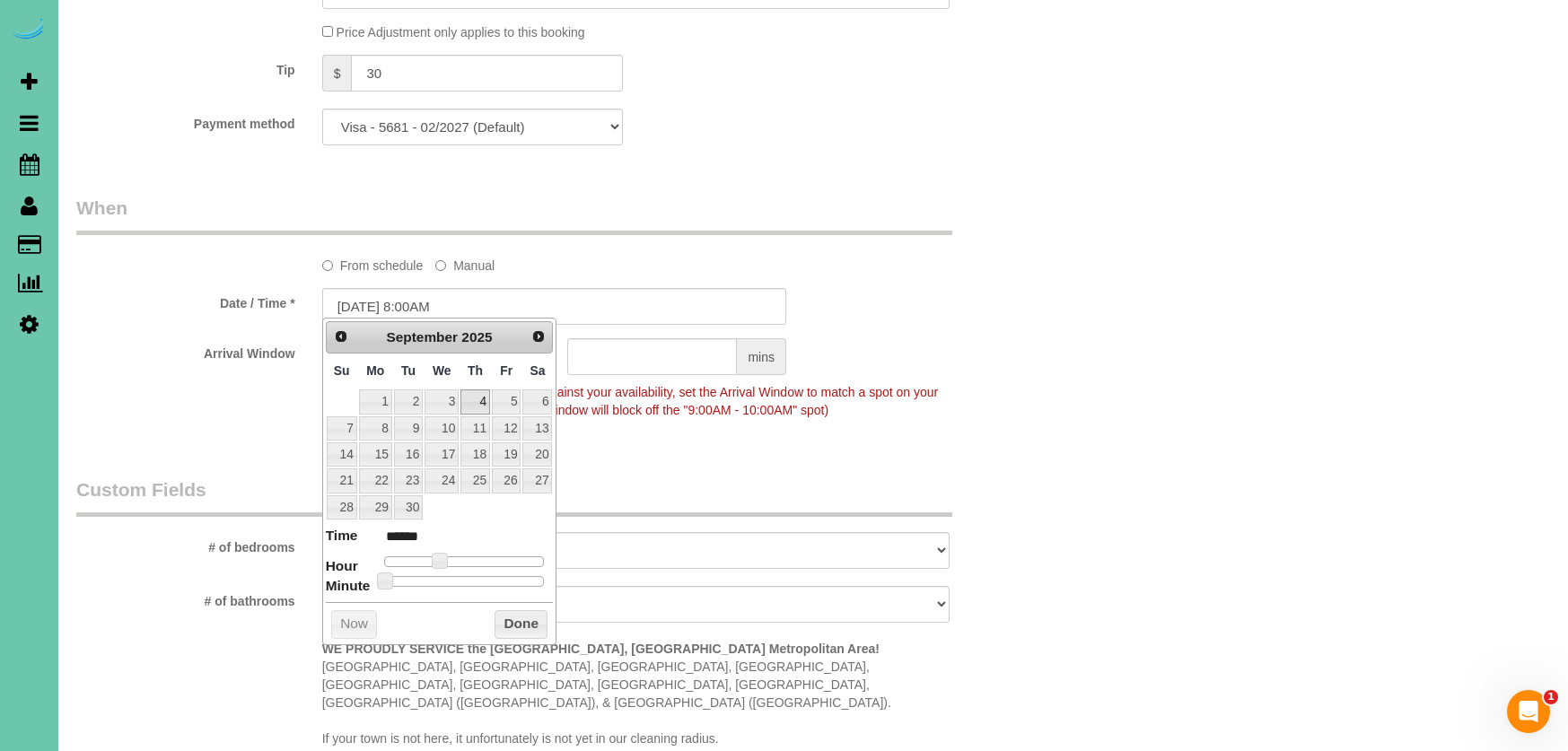
click at [477, 407] on link "4" at bounding box center [475, 401] width 29 height 24
click at [518, 610] on button "Done" at bounding box center [520, 625] width 53 height 29
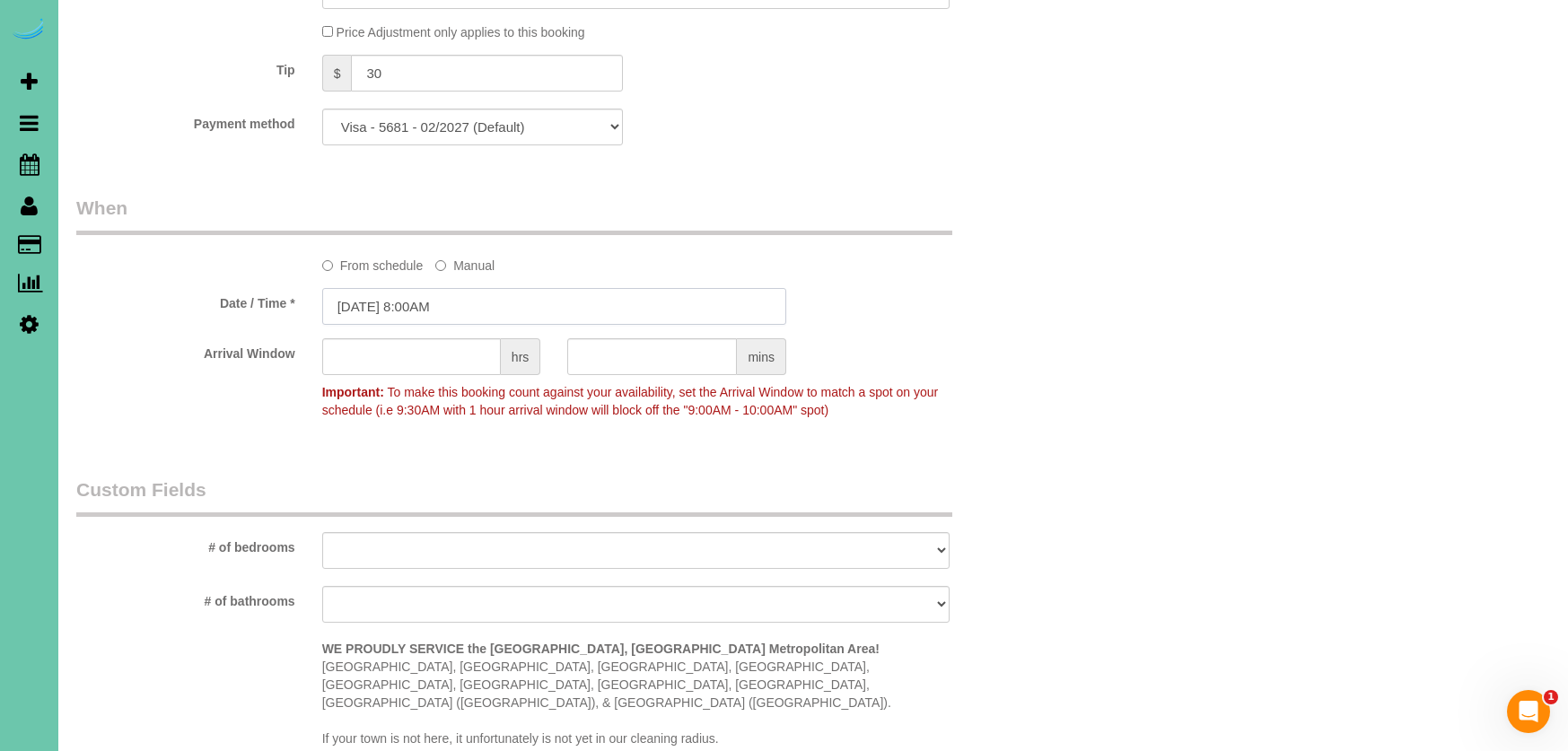
drag, startPoint x: 428, startPoint y: 299, endPoint x: 473, endPoint y: 307, distance: 45.7
click at [429, 299] on input "[DATE] 8:00AM" at bounding box center [553, 306] width 464 height 37
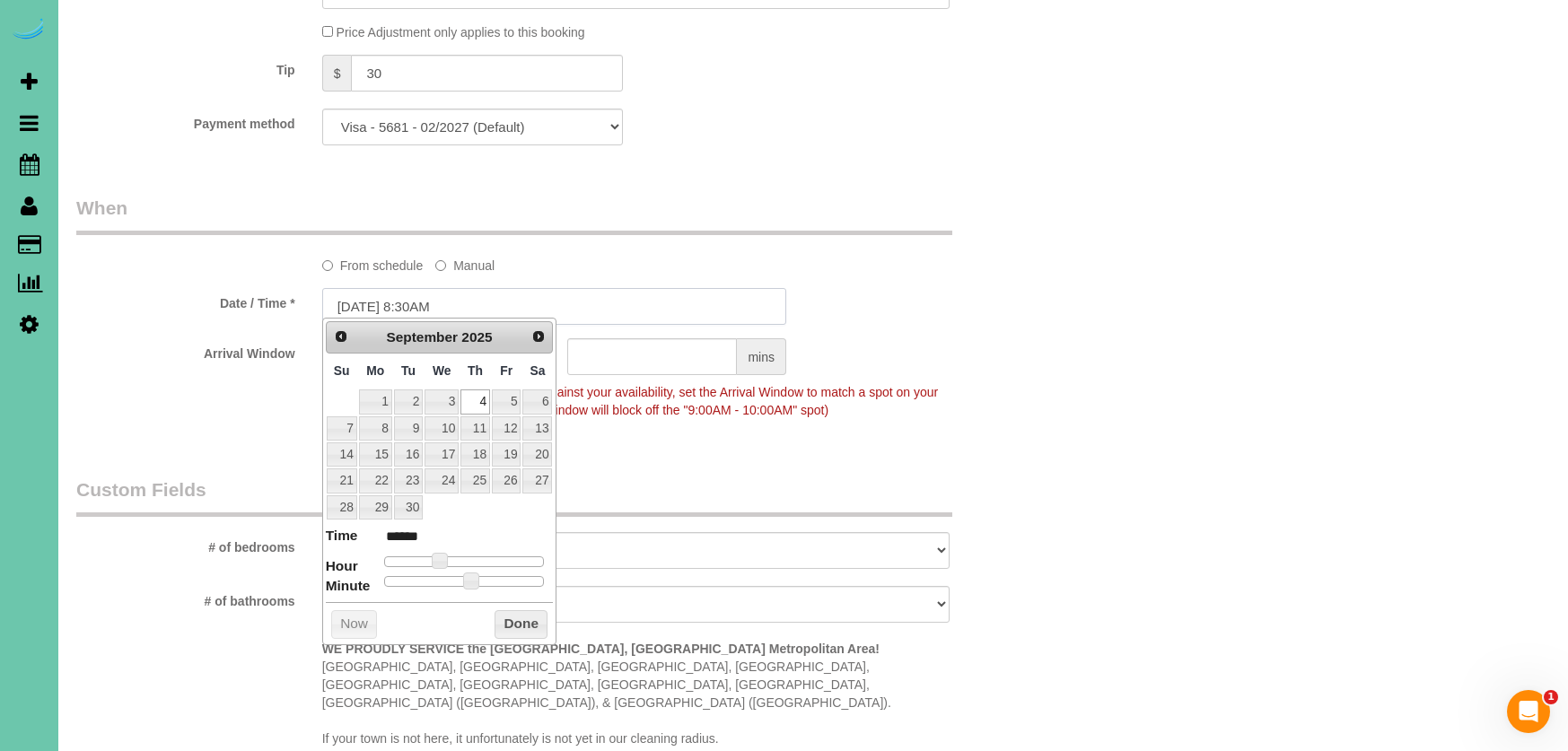
type input "[DATE] 8:30AM"
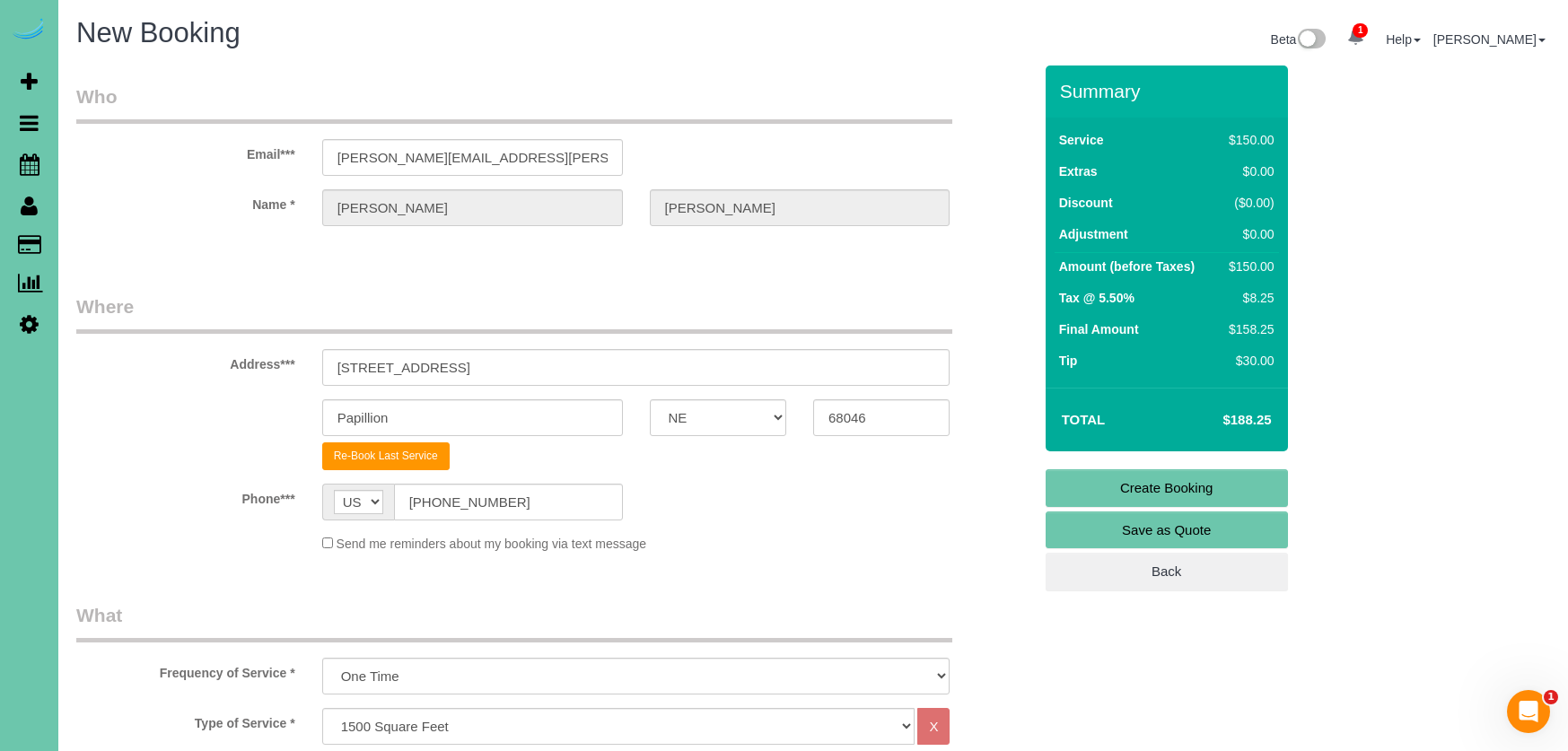
scroll to position [0, 0]
type input "30"
click at [1076, 477] on link "Create Booking" at bounding box center [1166, 488] width 242 height 38
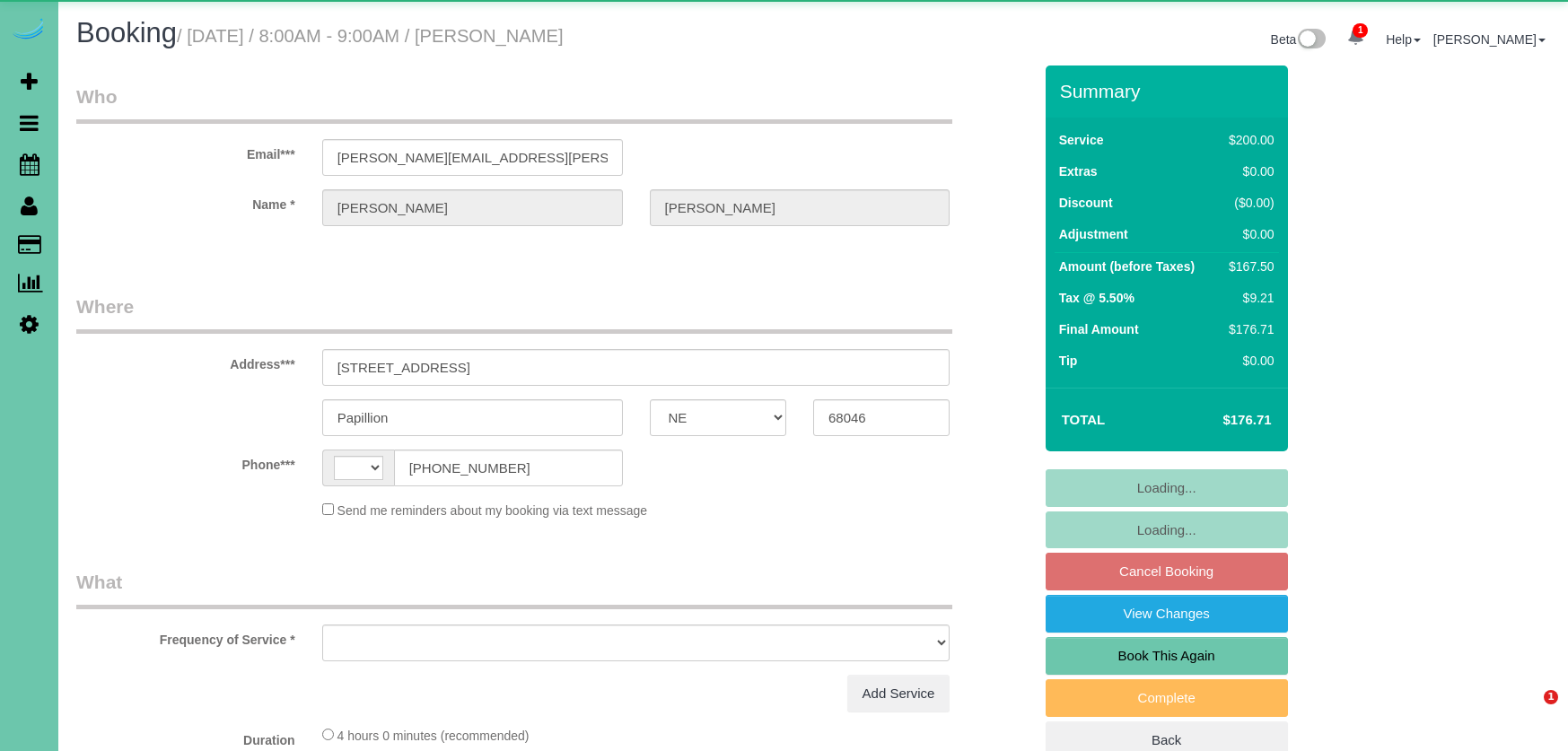
select select "NE"
select select "string:[GEOGRAPHIC_DATA]"
select select "object:857"
select select "string:fspay-aadea6a6-c3ca-4f33-bfe7-d7baea54ce59"
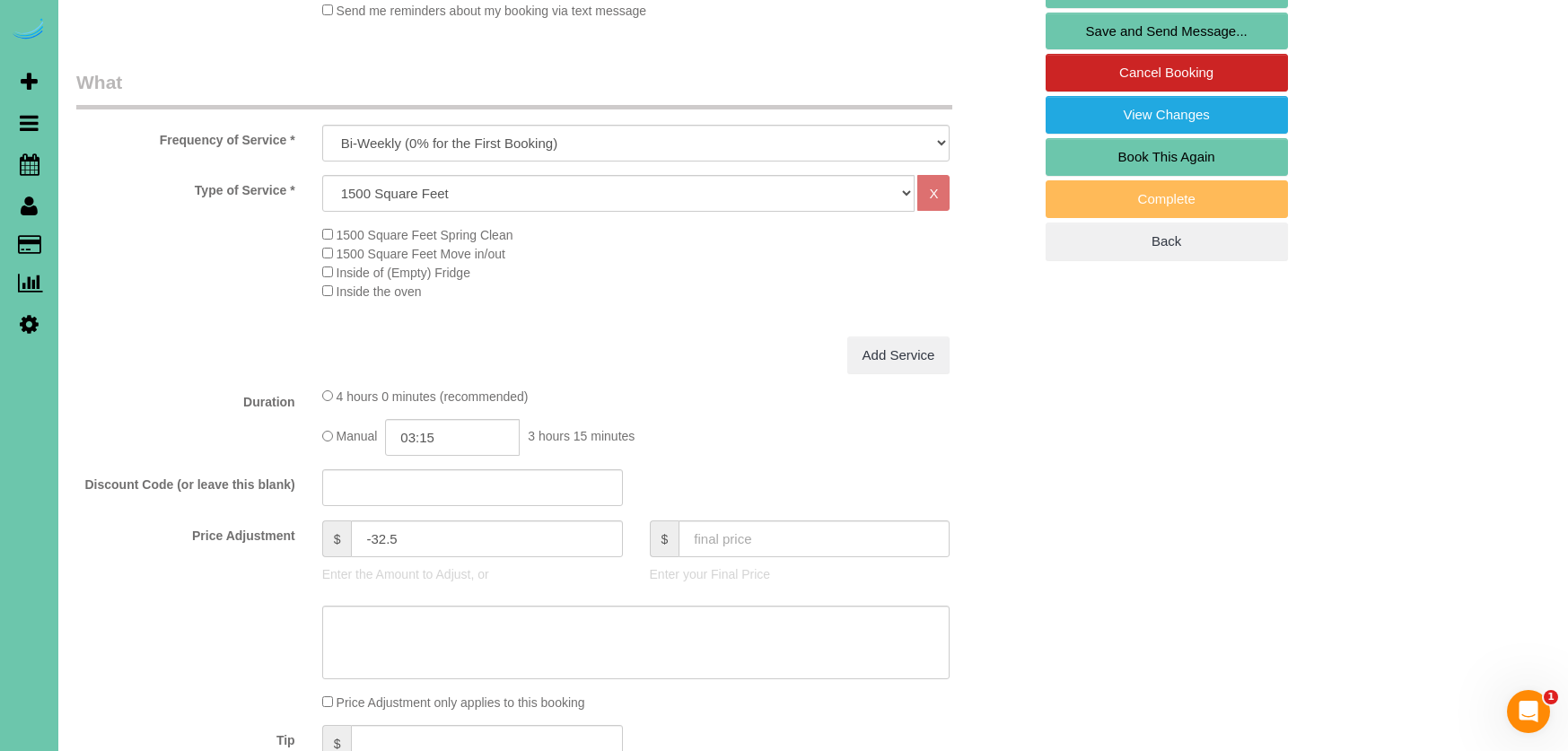
scroll to position [498, 0]
drag, startPoint x: 405, startPoint y: 541, endPoint x: 374, endPoint y: 540, distance: 31.0
click at [374, 540] on input "-32.5" at bounding box center [486, 540] width 271 height 37
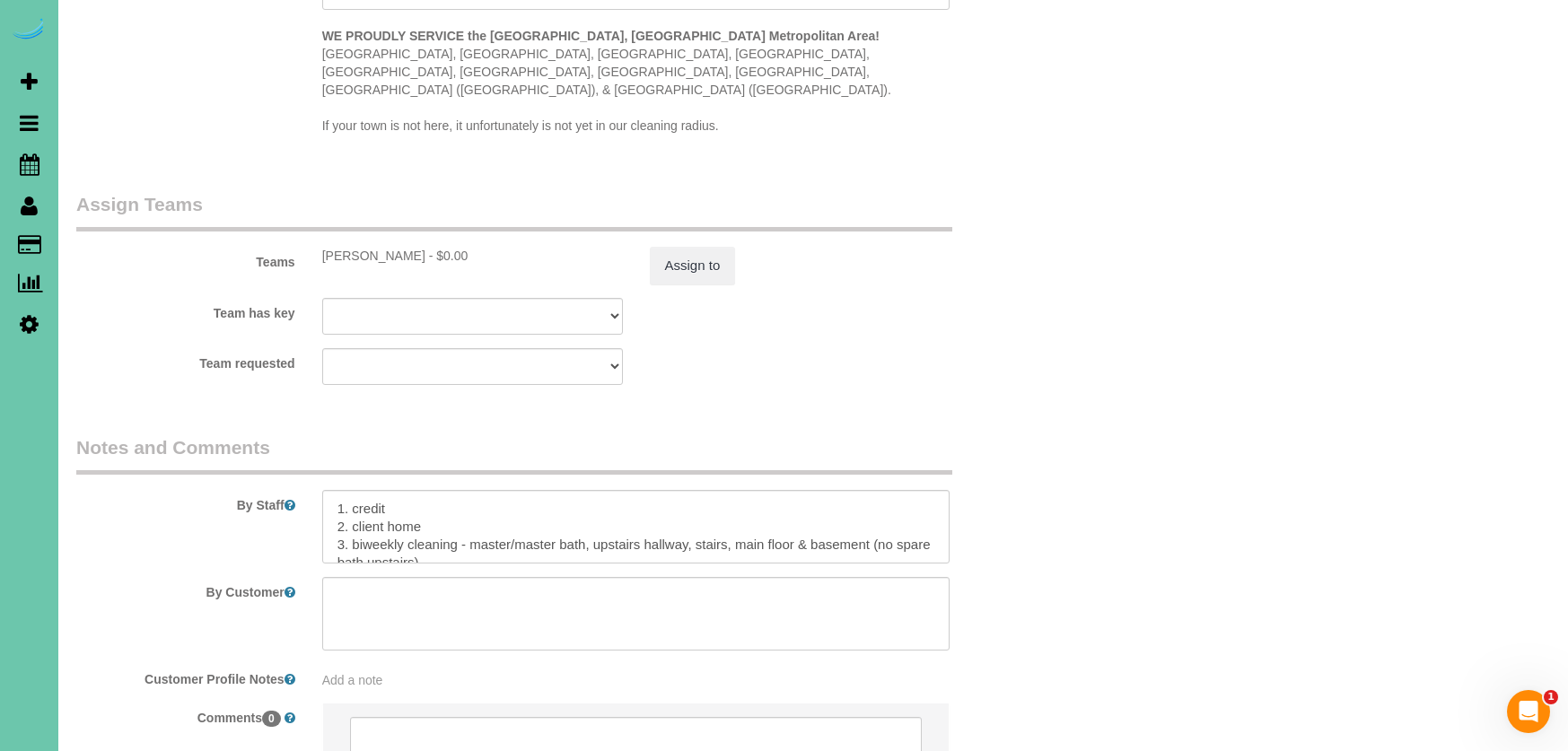
scroll to position [1857, 0]
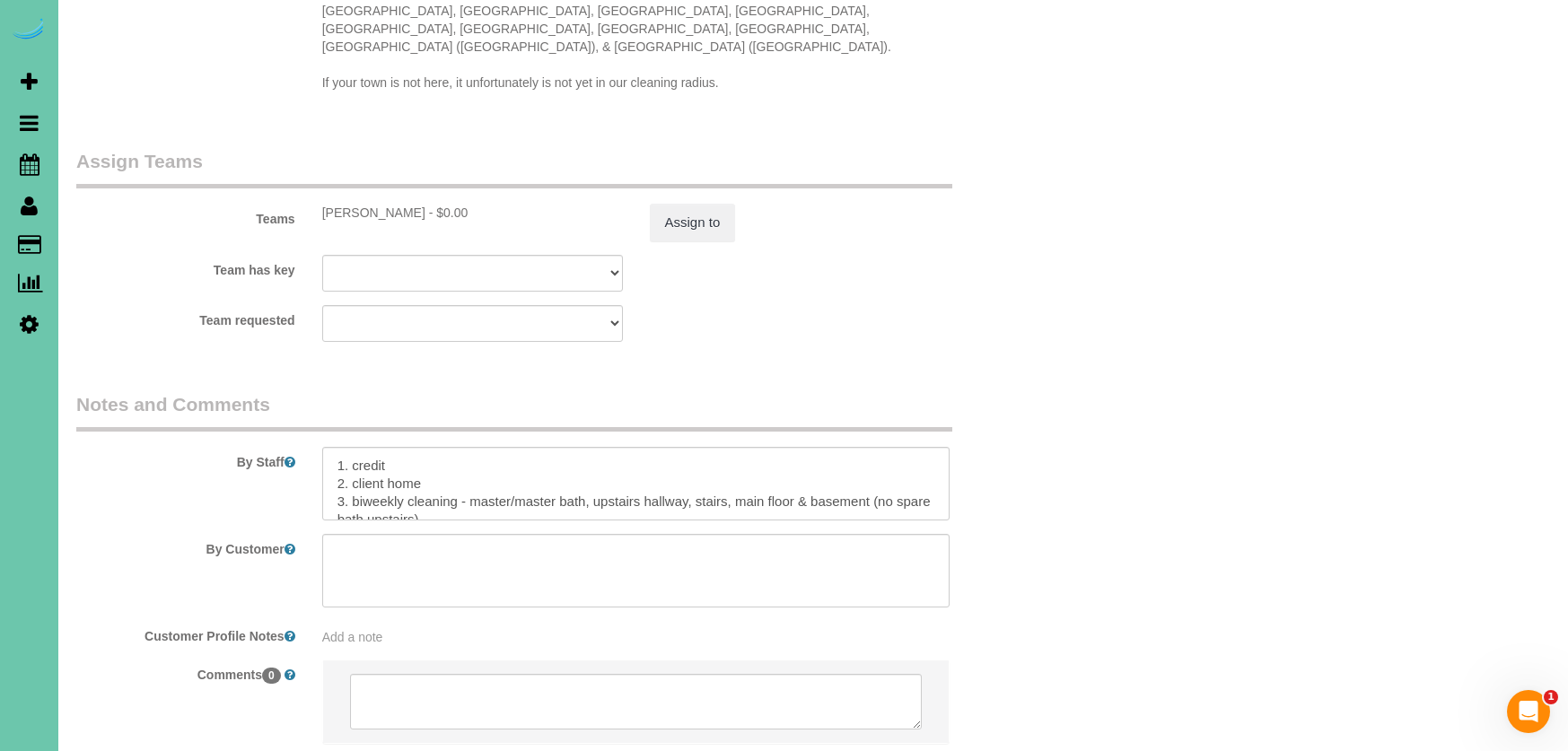
type input "-50"
drag, startPoint x: 366, startPoint y: 477, endPoint x: 483, endPoint y: 470, distance: 117.2
click at [366, 477] on textarea at bounding box center [636, 483] width 628 height 74
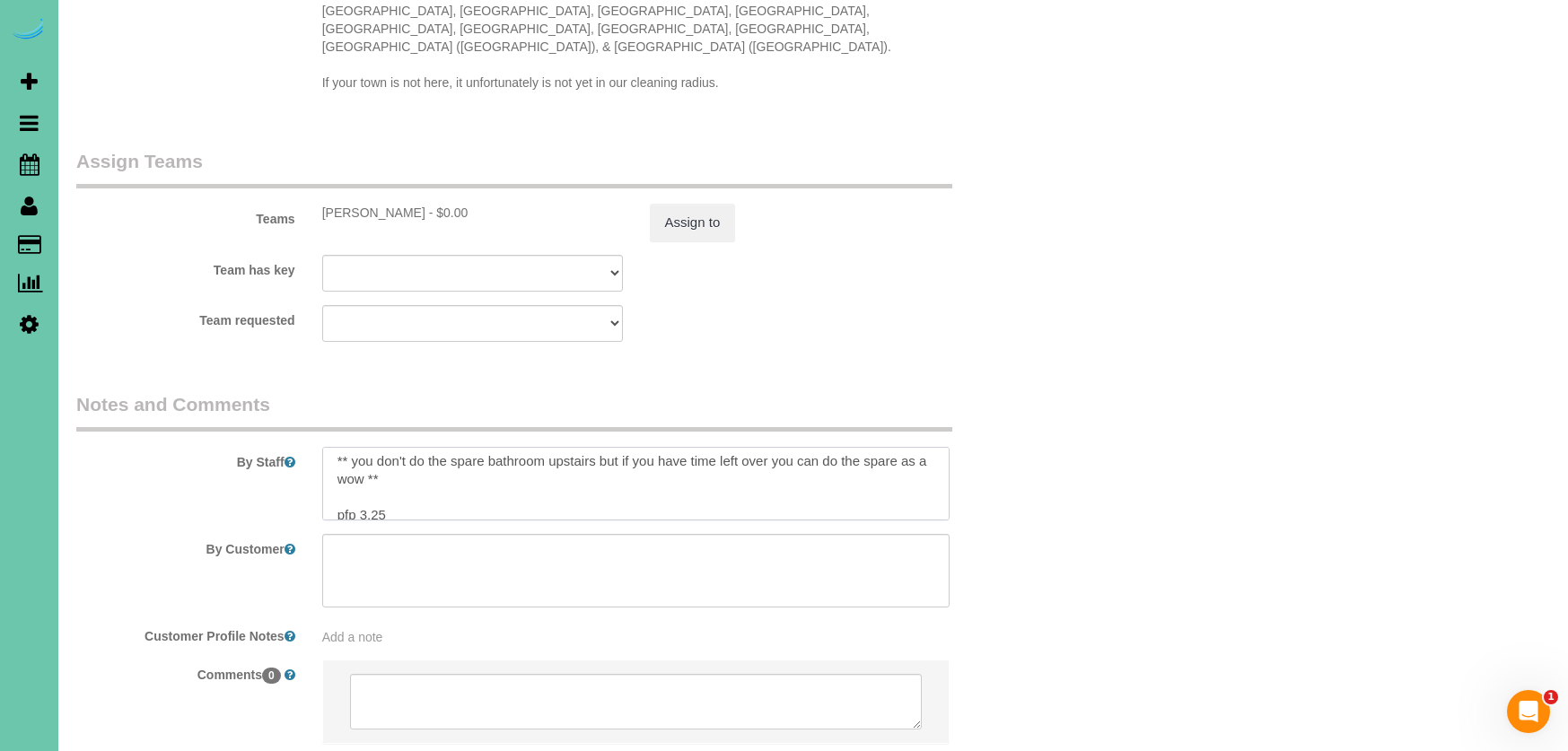
scroll to position [236, 0]
click at [458, 464] on textarea at bounding box center [636, 483] width 628 height 74
type textarea "1. credit 2. client home 3. weekly cleaning - master/master bath, upstairs hall…"
click at [679, 212] on button "Assign to" at bounding box center [693, 222] width 87 height 38
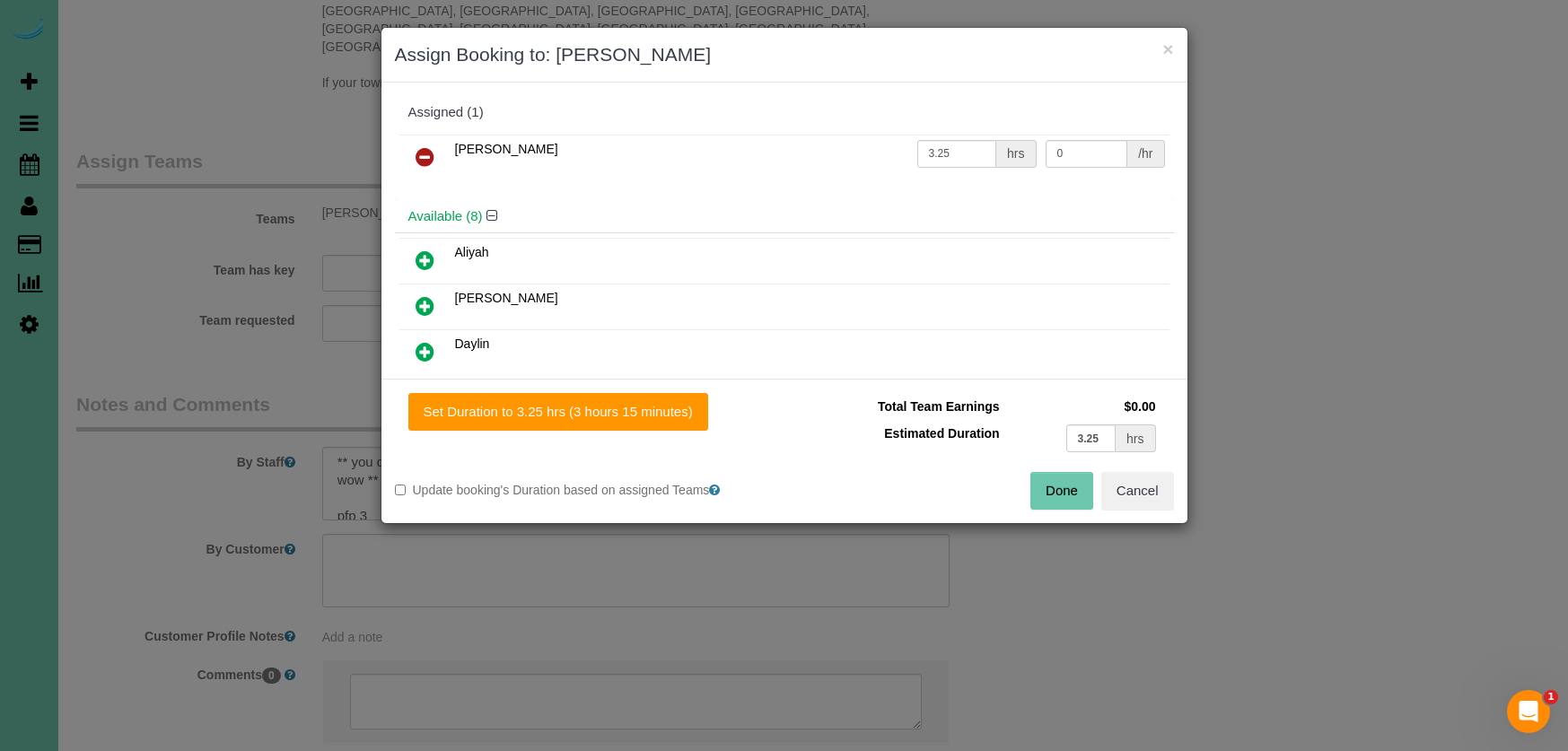
click at [633, 379] on div "Set Duration to 3.25 hrs (3 hours 15 minutes) Total Team Earnings $0.00 Estimat…" at bounding box center [784, 450] width 806 height 145
drag, startPoint x: 632, startPoint y: 401, endPoint x: 662, endPoint y: 406, distance: 30.4
click at [632, 401] on button "Set Duration to 3.25 hrs (3 hours 15 minutes)" at bounding box center [558, 411] width 300 height 38
click at [1102, 442] on input "3.25" at bounding box center [1091, 438] width 51 height 28
type input "3"
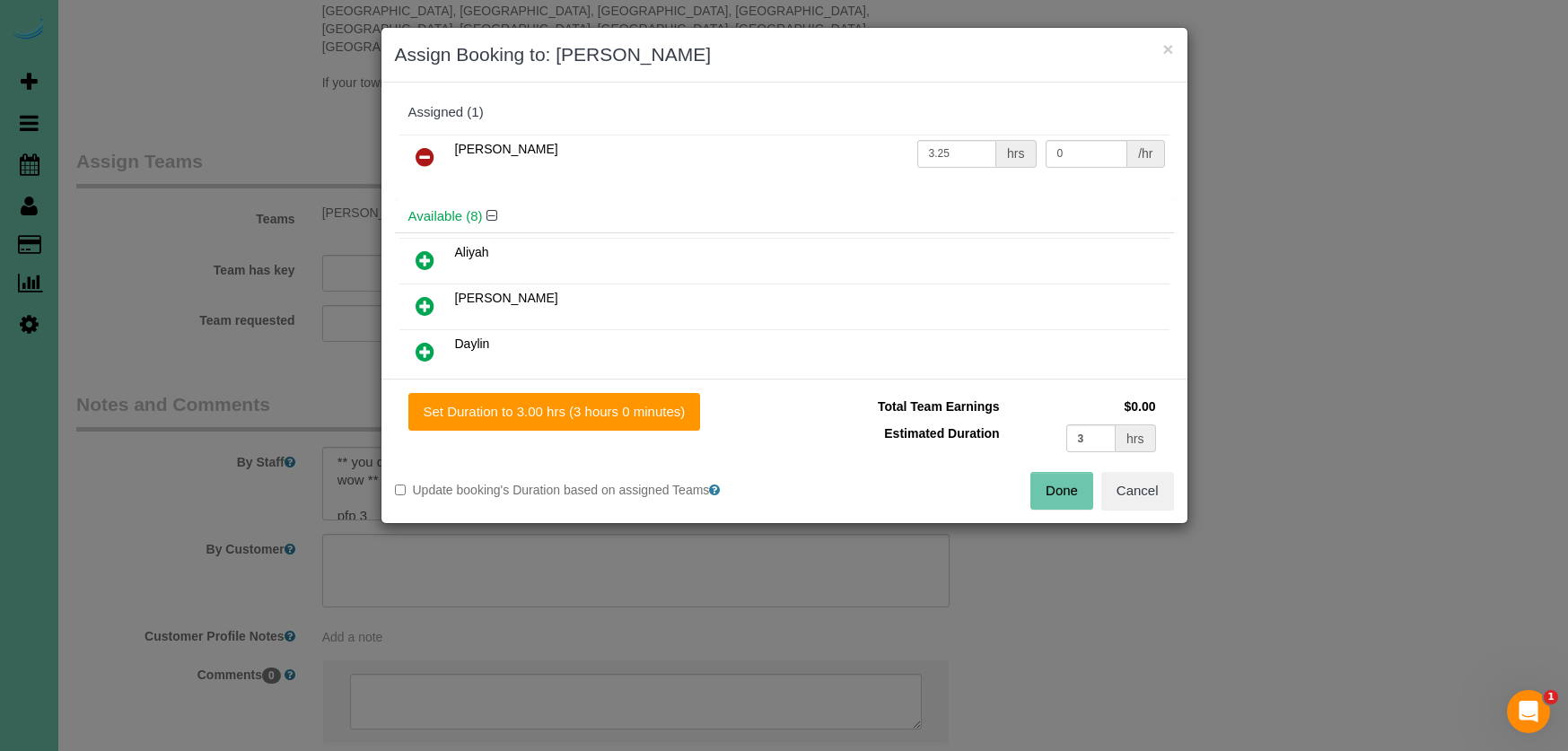
drag, startPoint x: 647, startPoint y: 415, endPoint x: 854, endPoint y: 425, distance: 207.2
click at [648, 416] on button "Set Duration to 3.00 hrs (3 hours 0 minutes)" at bounding box center [554, 411] width 293 height 38
type input "3.00"
click at [1056, 490] on button "Done" at bounding box center [1061, 490] width 63 height 38
type input "03:00"
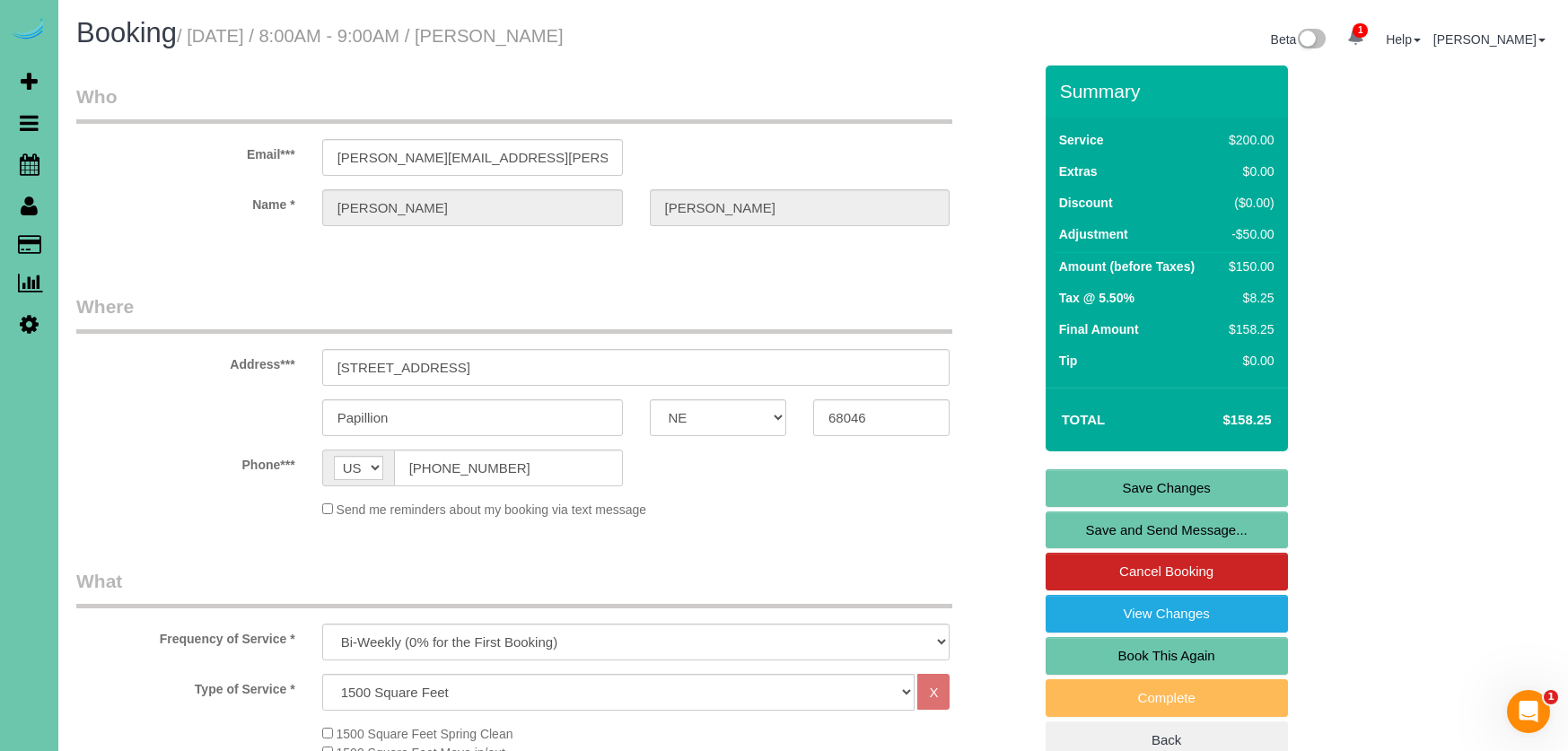
scroll to position [0, 0]
click at [1107, 483] on link "Save Changes" at bounding box center [1166, 488] width 242 height 38
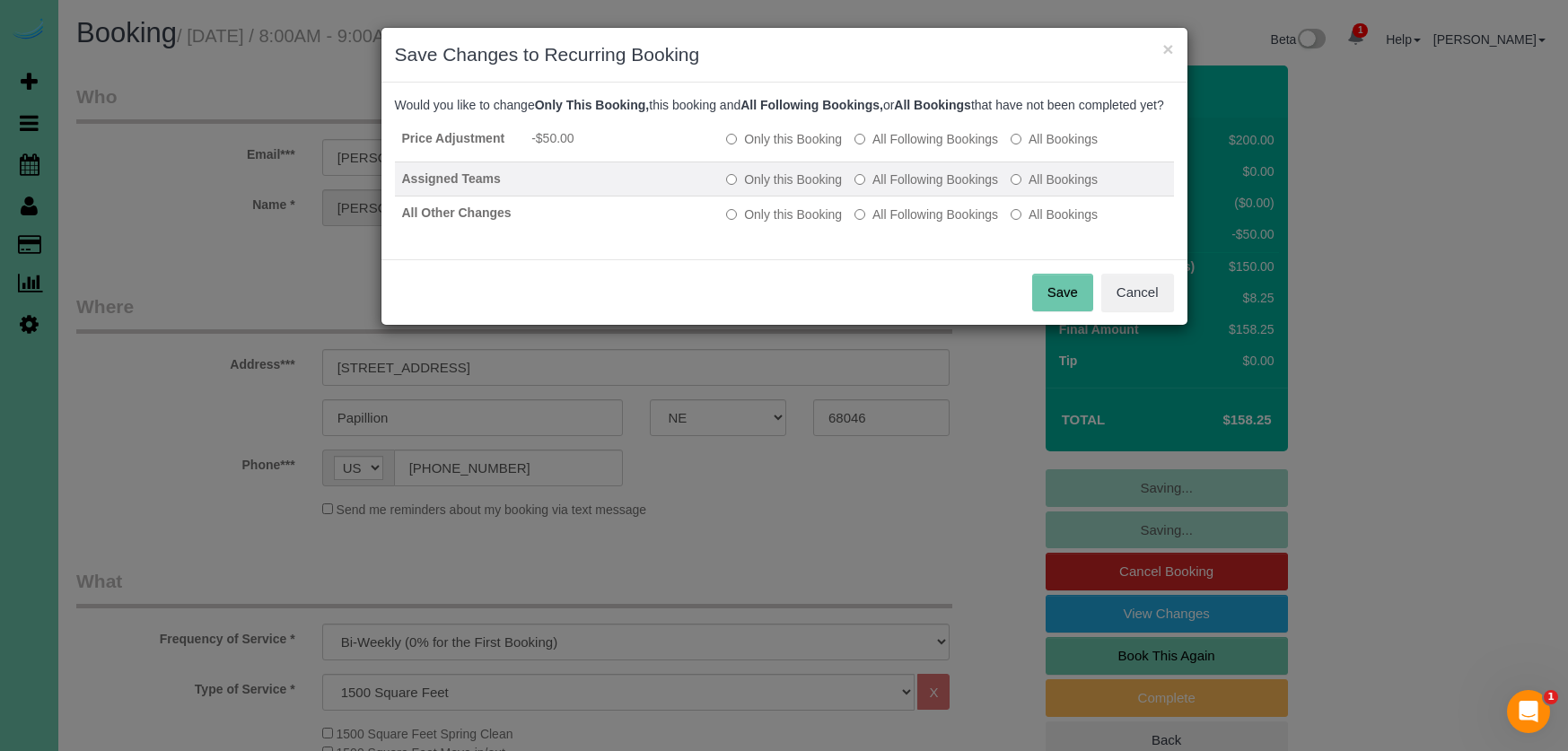
drag, startPoint x: 762, startPoint y: 155, endPoint x: 867, endPoint y: 212, distance: 119.5
click at [765, 148] on label "Only this Booking" at bounding box center [783, 139] width 116 height 18
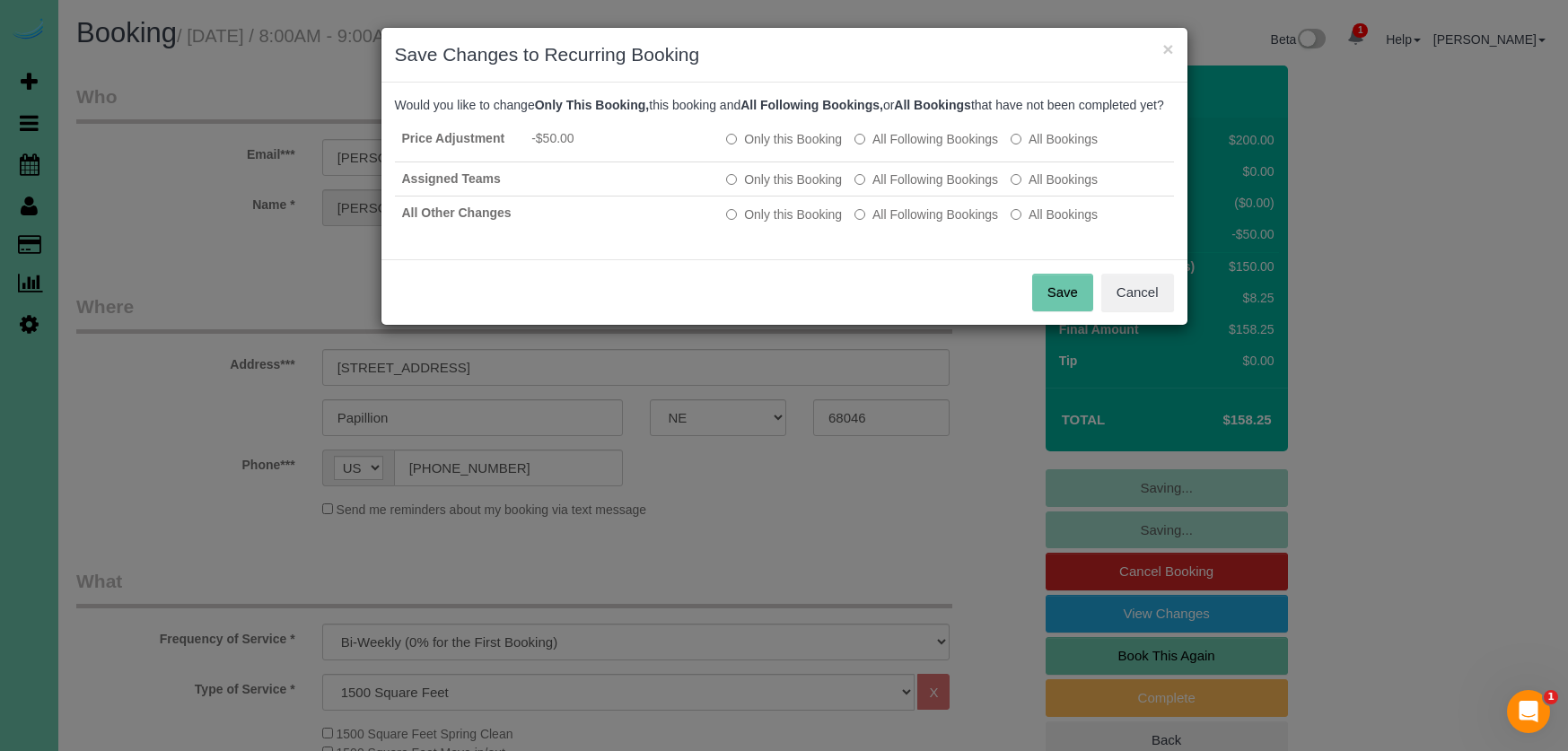
click at [1065, 304] on button "Save" at bounding box center [1062, 292] width 61 height 38
